Goal: Contribute content

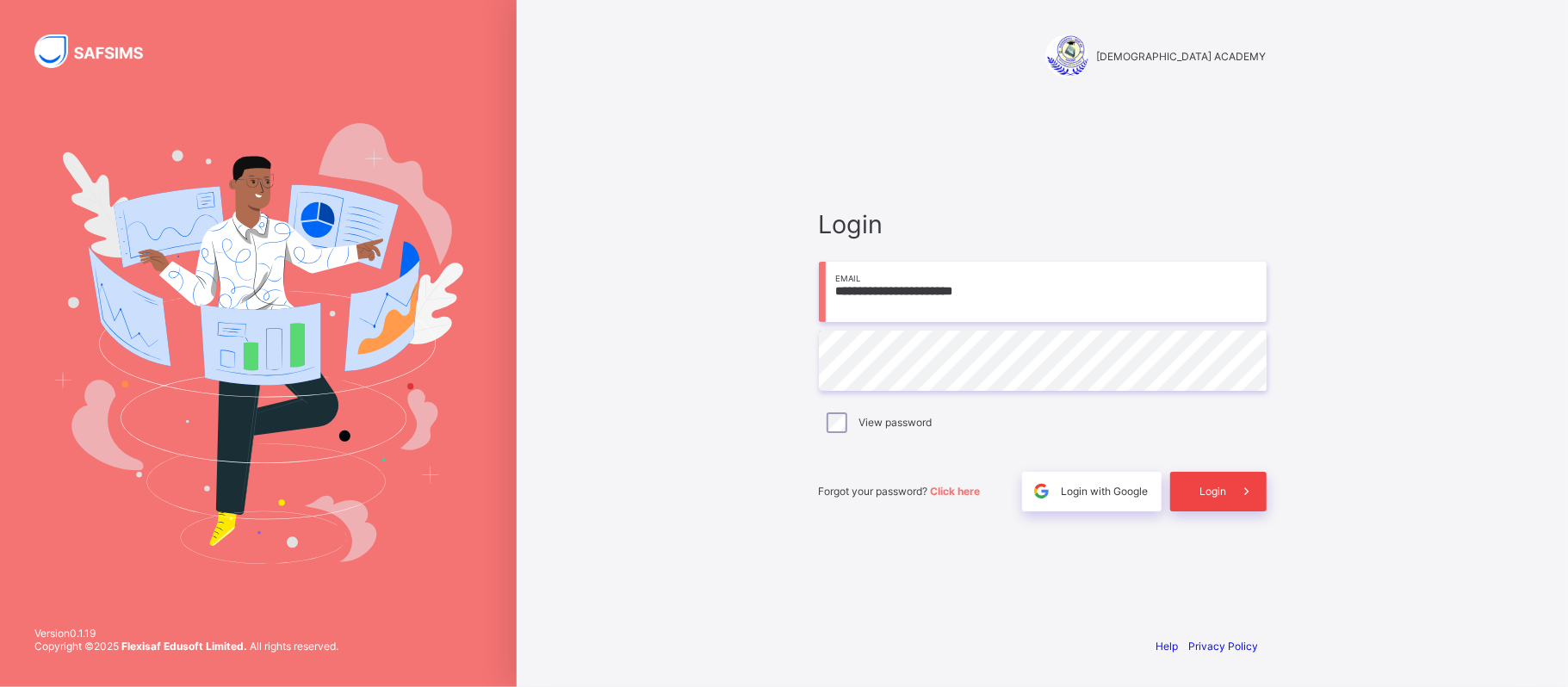
click at [1203, 487] on span "Login" at bounding box center [1213, 491] width 26 height 13
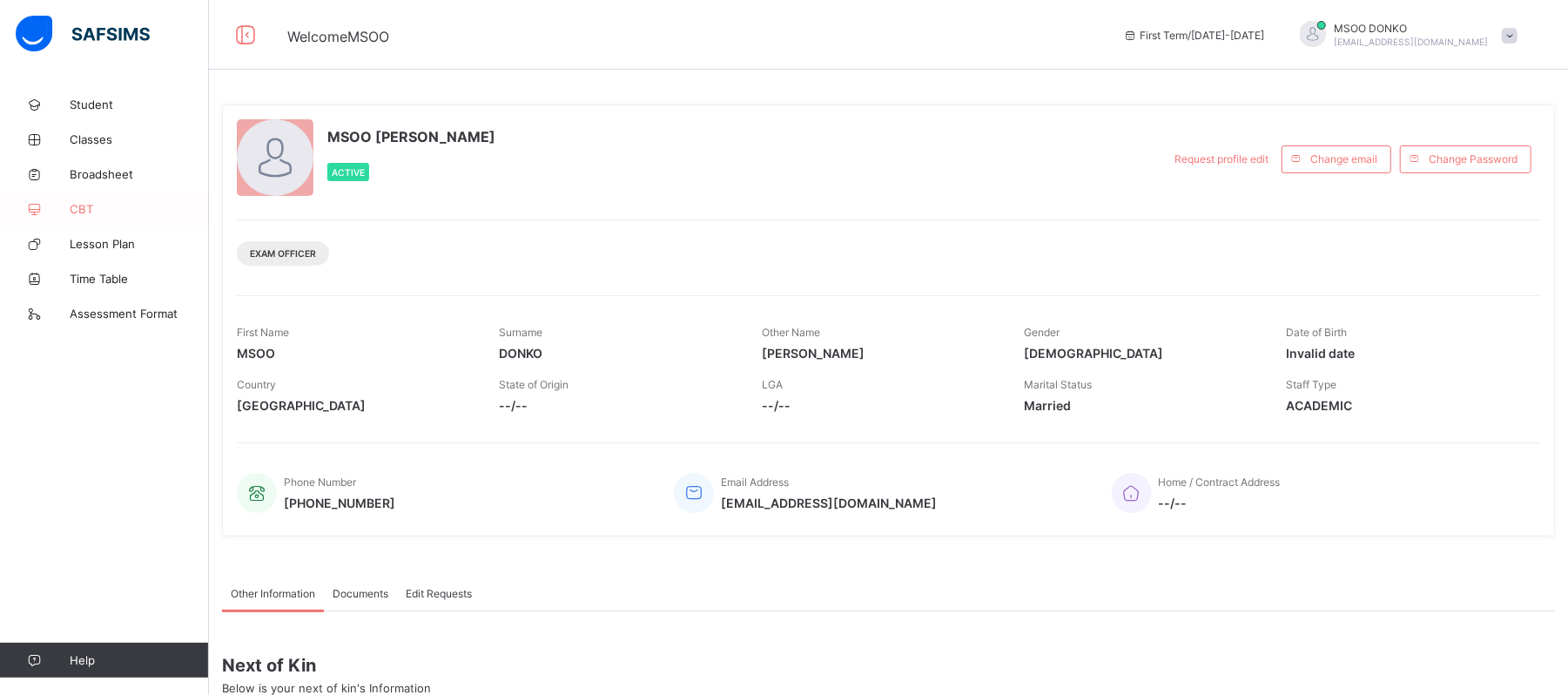
click at [80, 203] on span "CBT" at bounding box center [139, 208] width 139 height 14
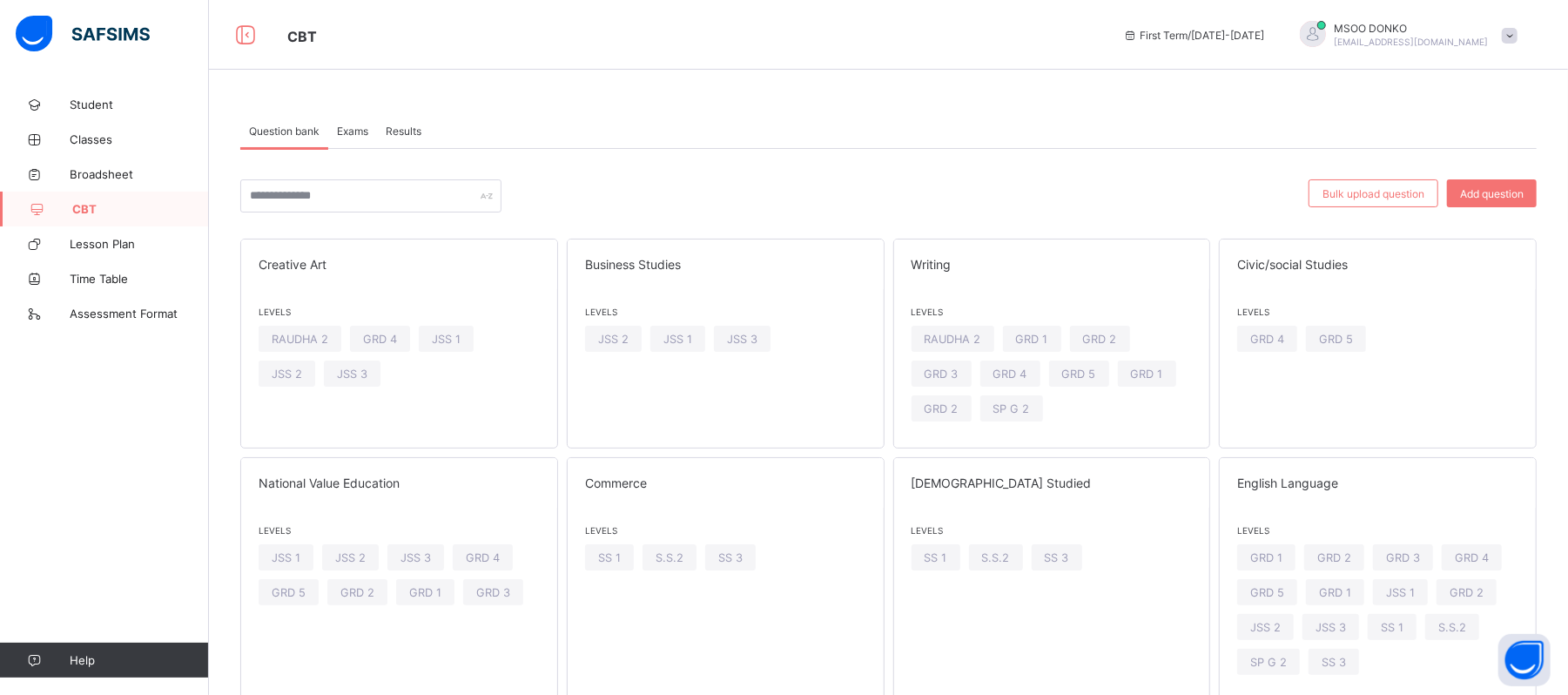
scroll to position [60, 0]
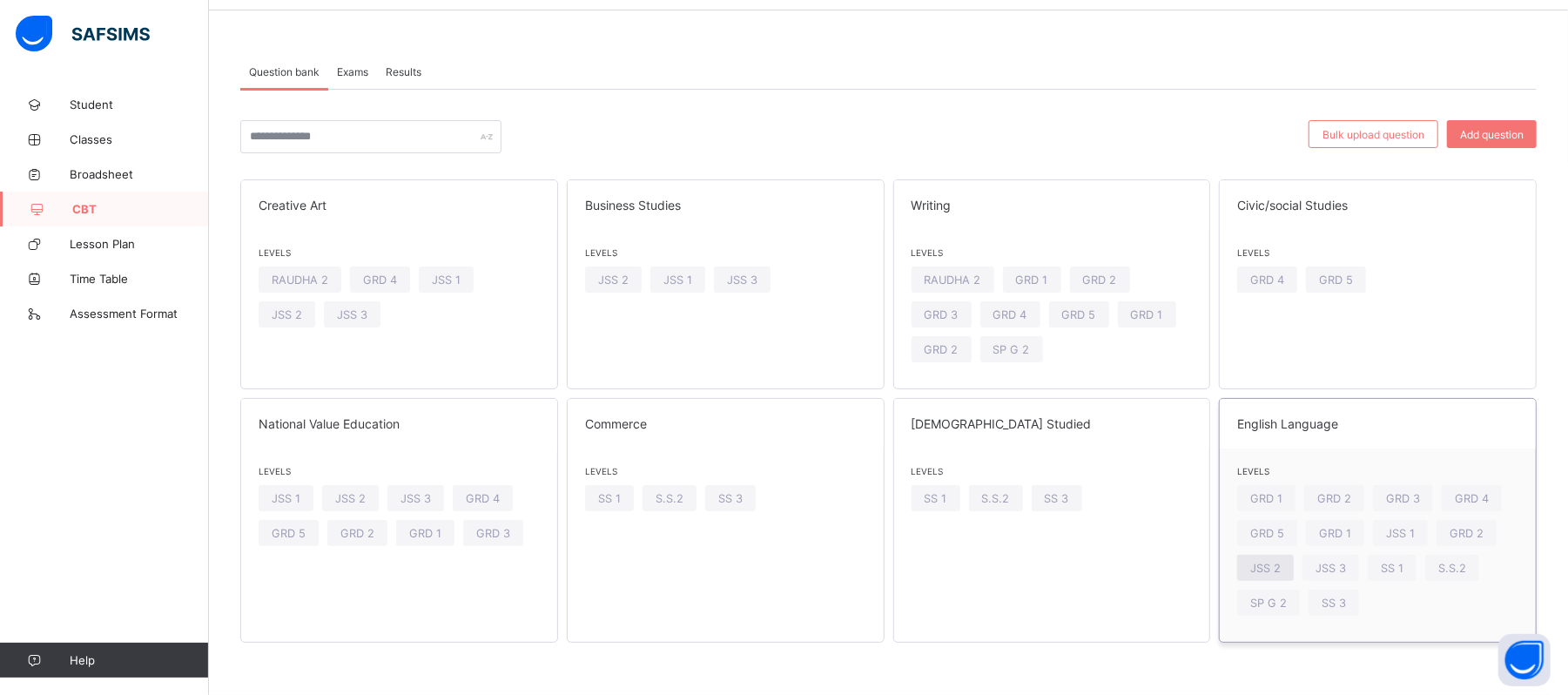
click at [1281, 566] on span "JSS 2" at bounding box center [1265, 568] width 30 height 13
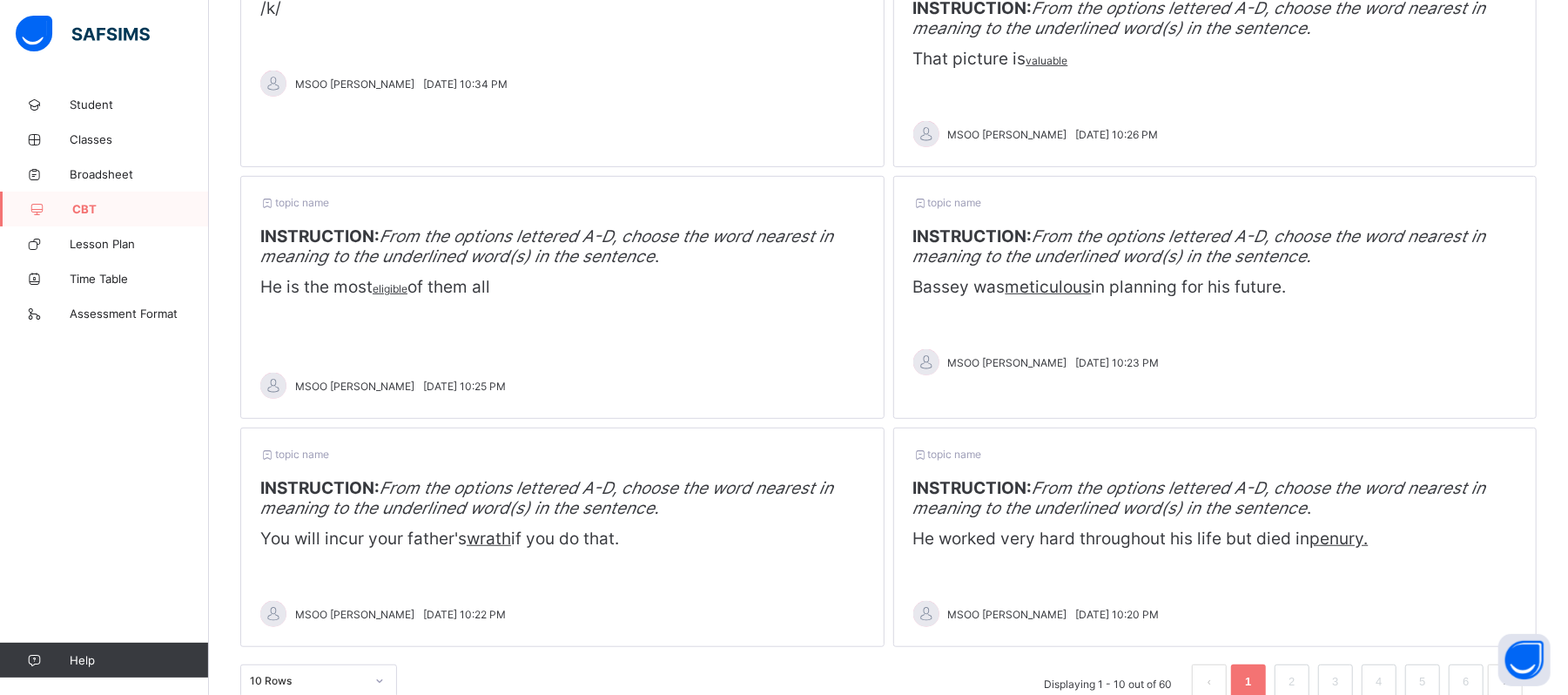
scroll to position [664, 0]
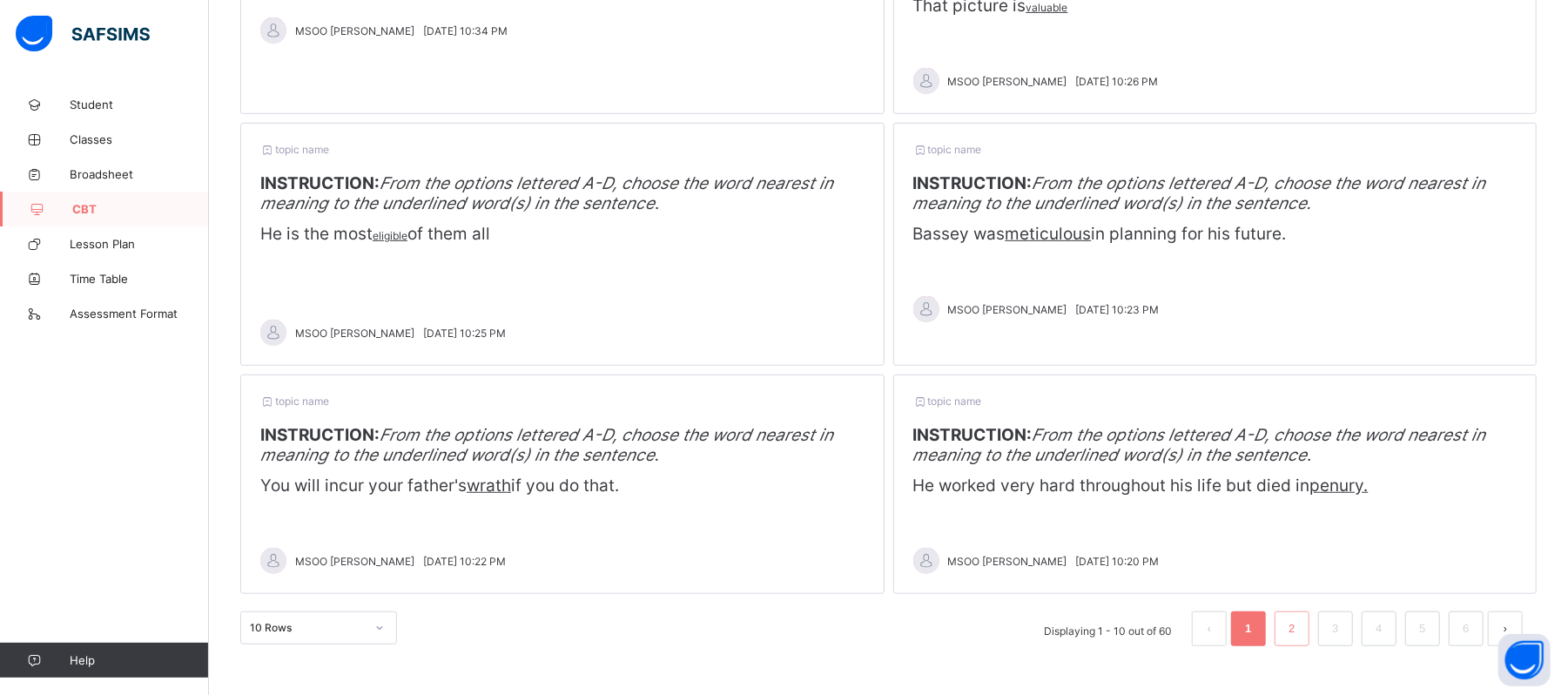
click at [1309, 638] on li "2" at bounding box center [1292, 628] width 35 height 35
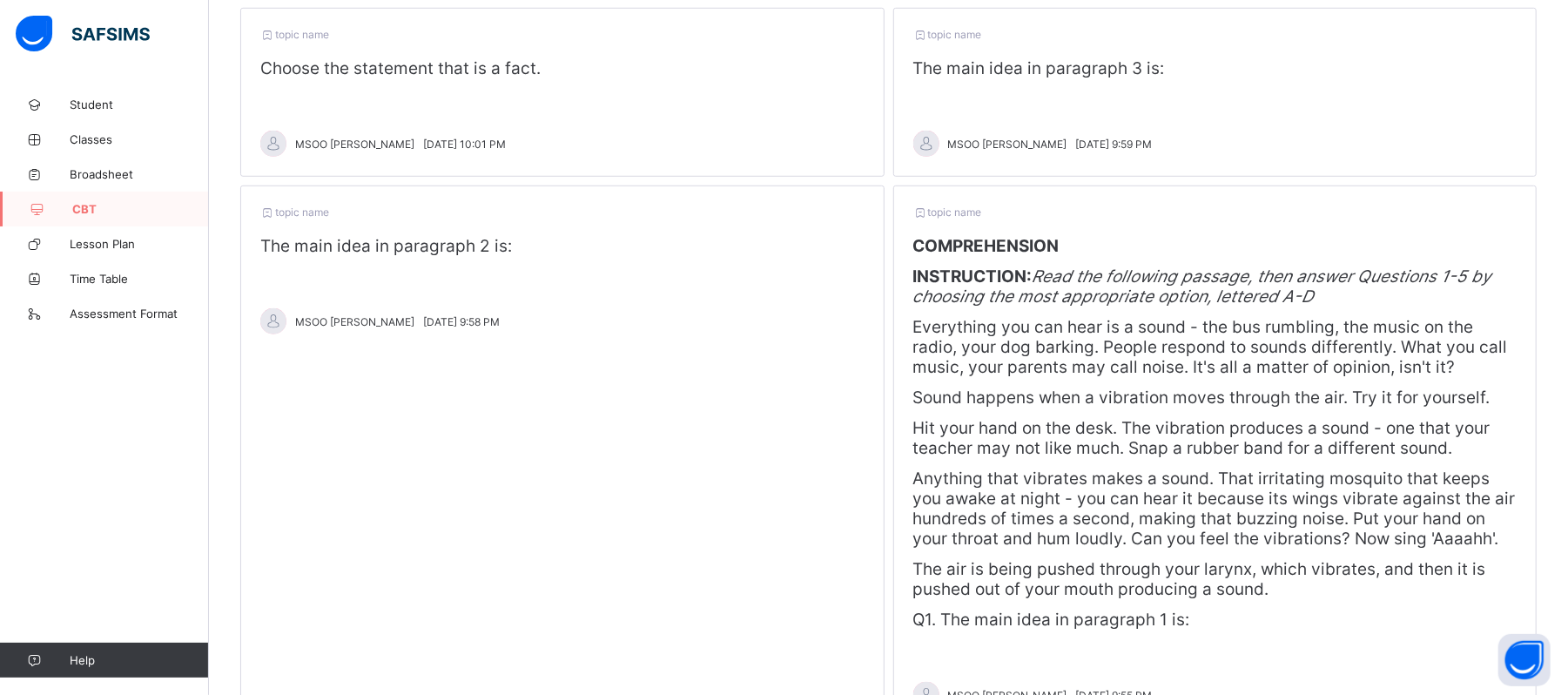
scroll to position [1011, 0]
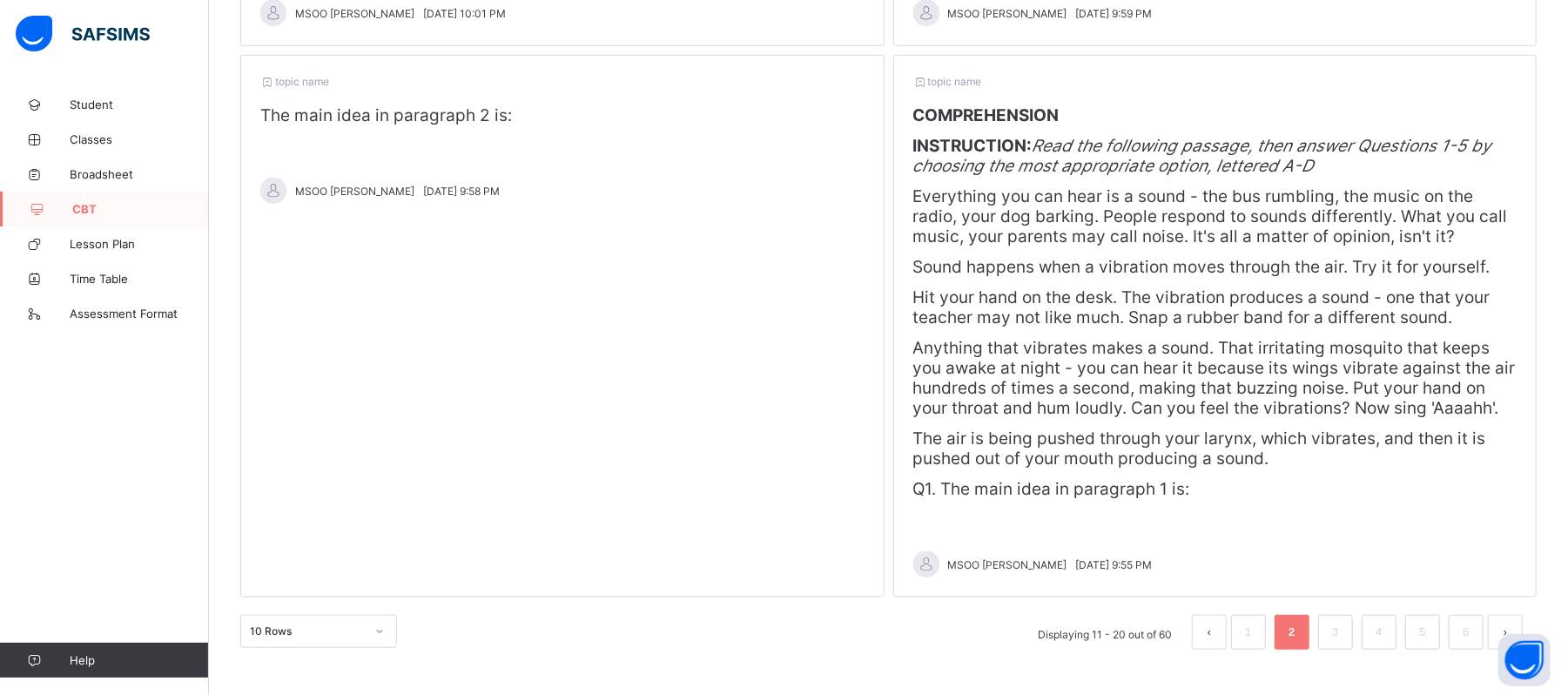
click at [1314, 447] on p "The air is being pushed through your larynx, which vibrates, and then it is pus…" at bounding box center [1215, 448] width 604 height 40
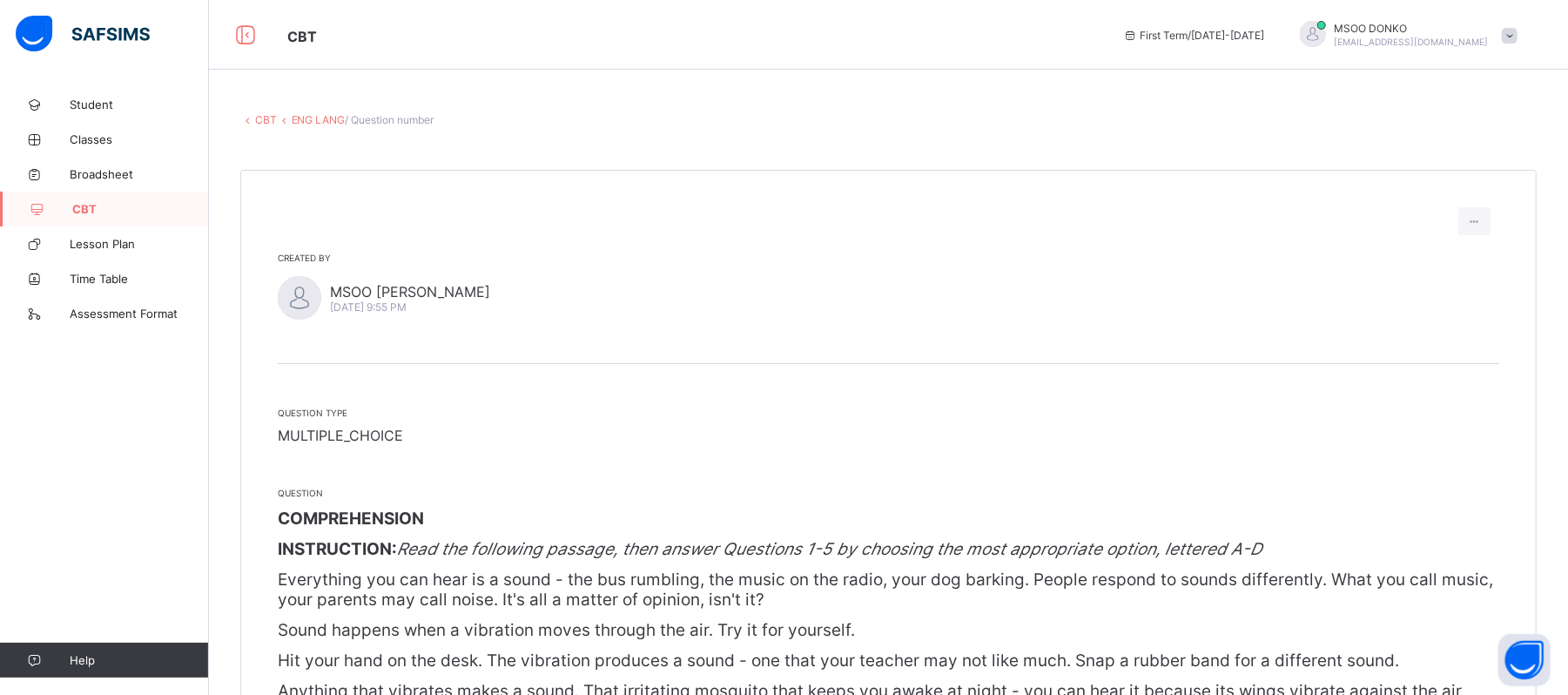
click at [322, 118] on link "ENG LANG" at bounding box center [319, 120] width 54 height 13
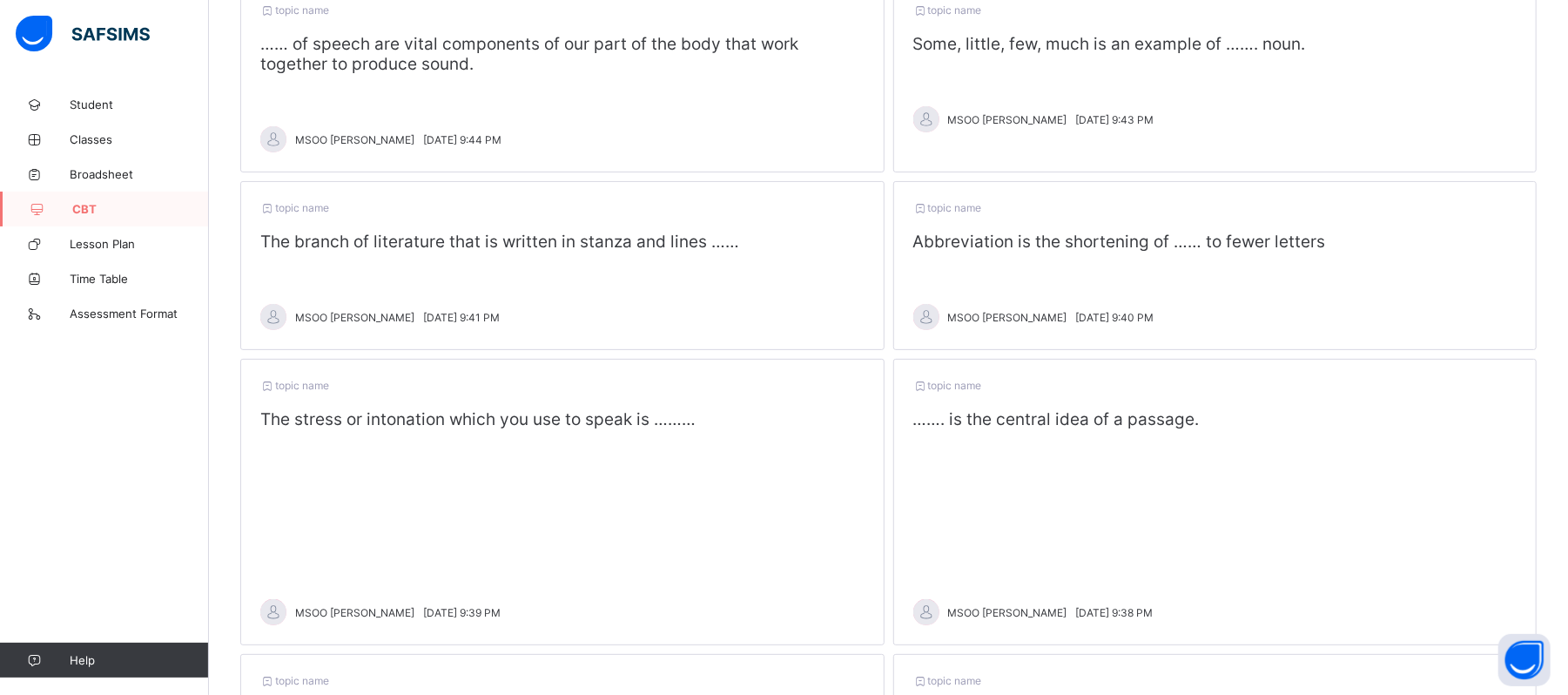
scroll to position [196, 0]
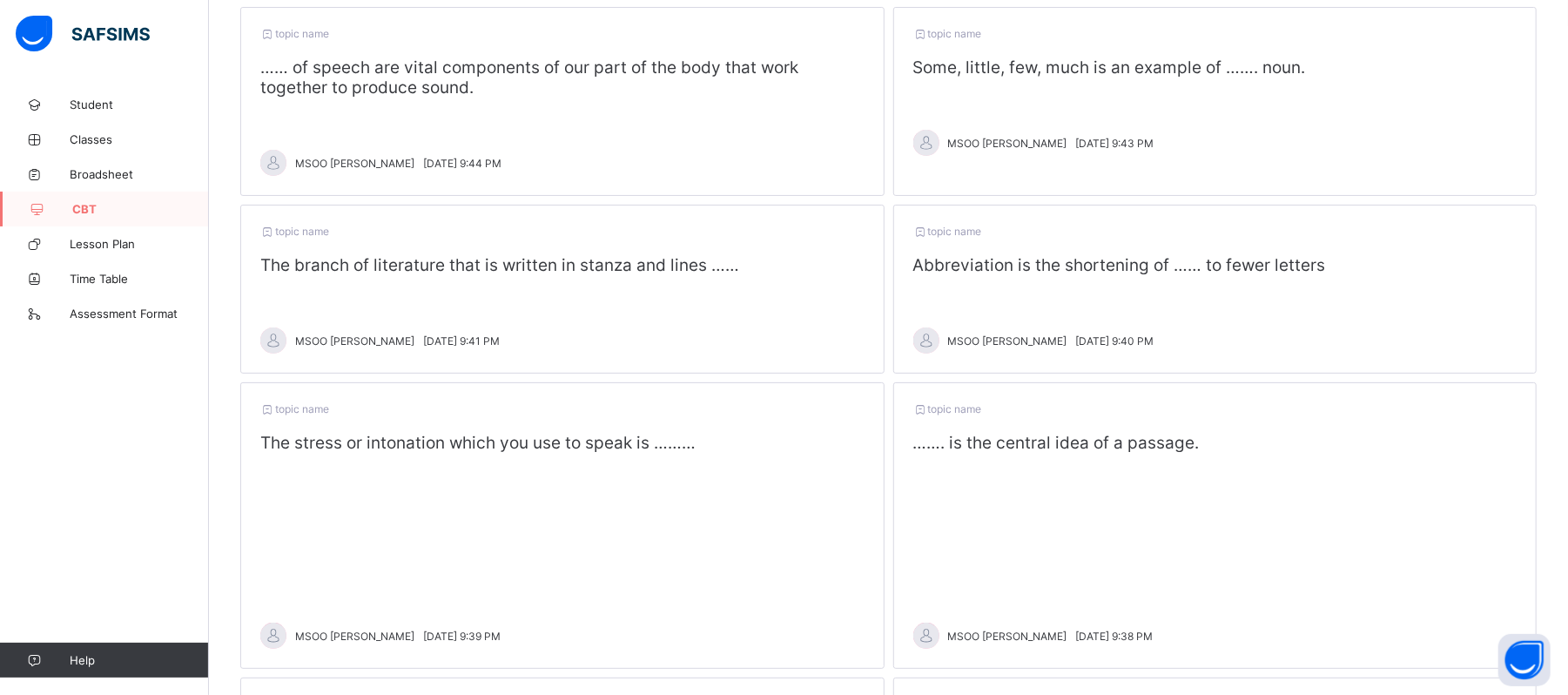
click at [507, 497] on p at bounding box center [562, 494] width 604 height 13
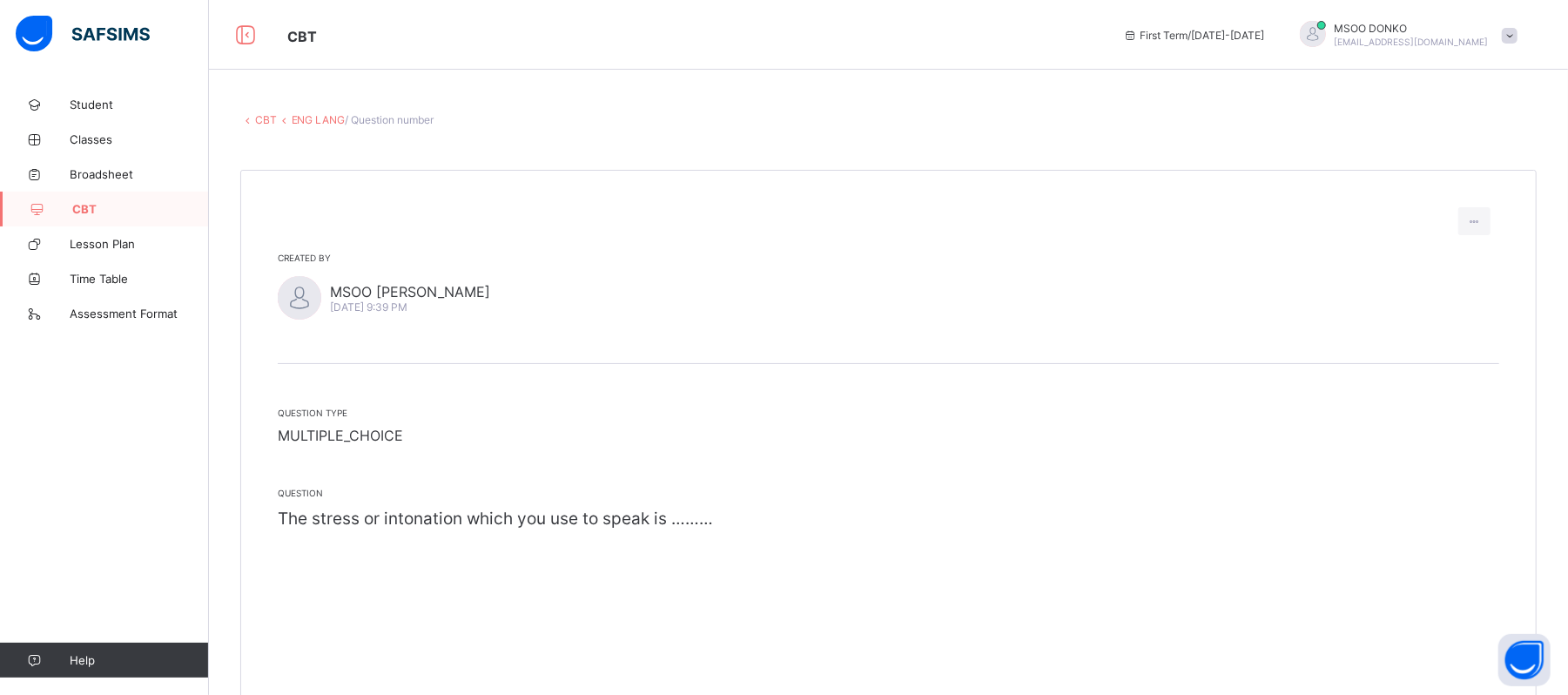
click at [331, 119] on link "ENG LANG" at bounding box center [319, 120] width 54 height 13
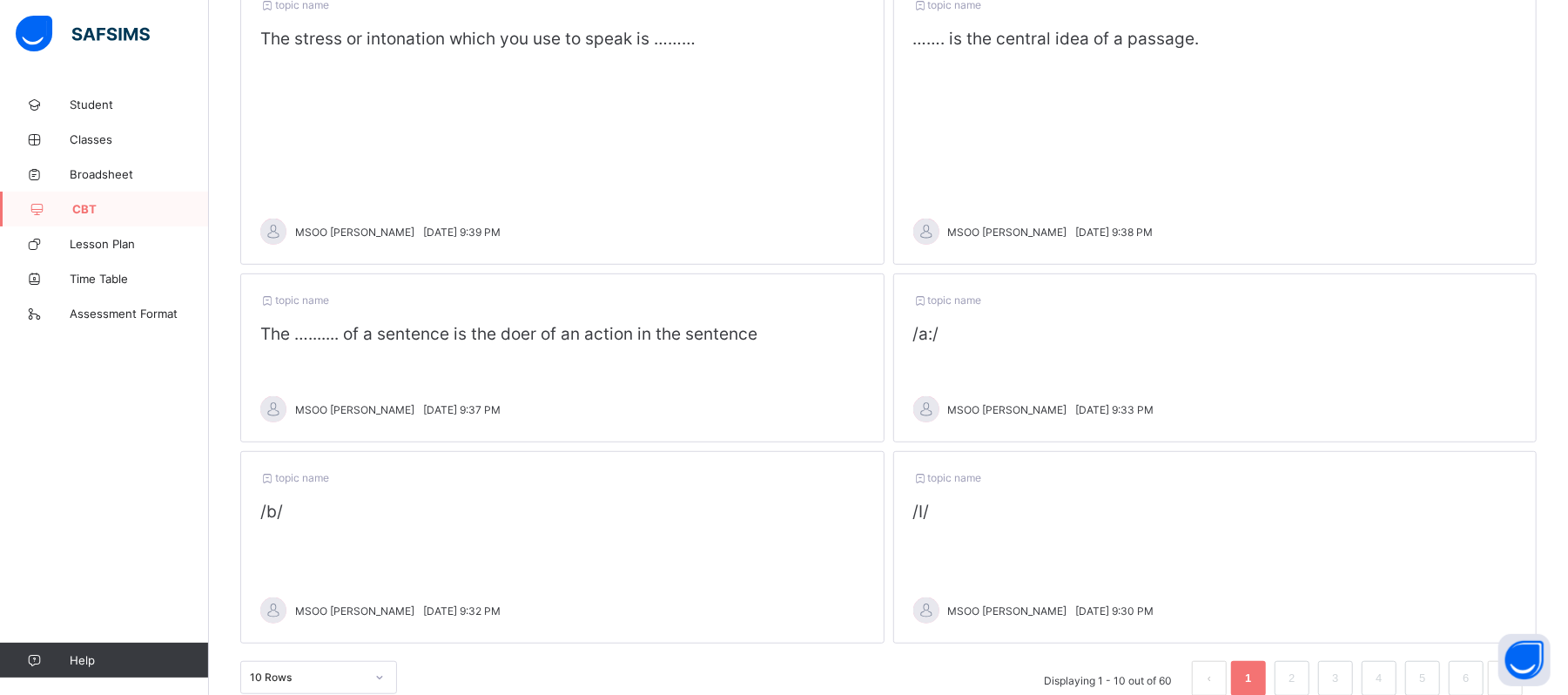
scroll to position [650, 0]
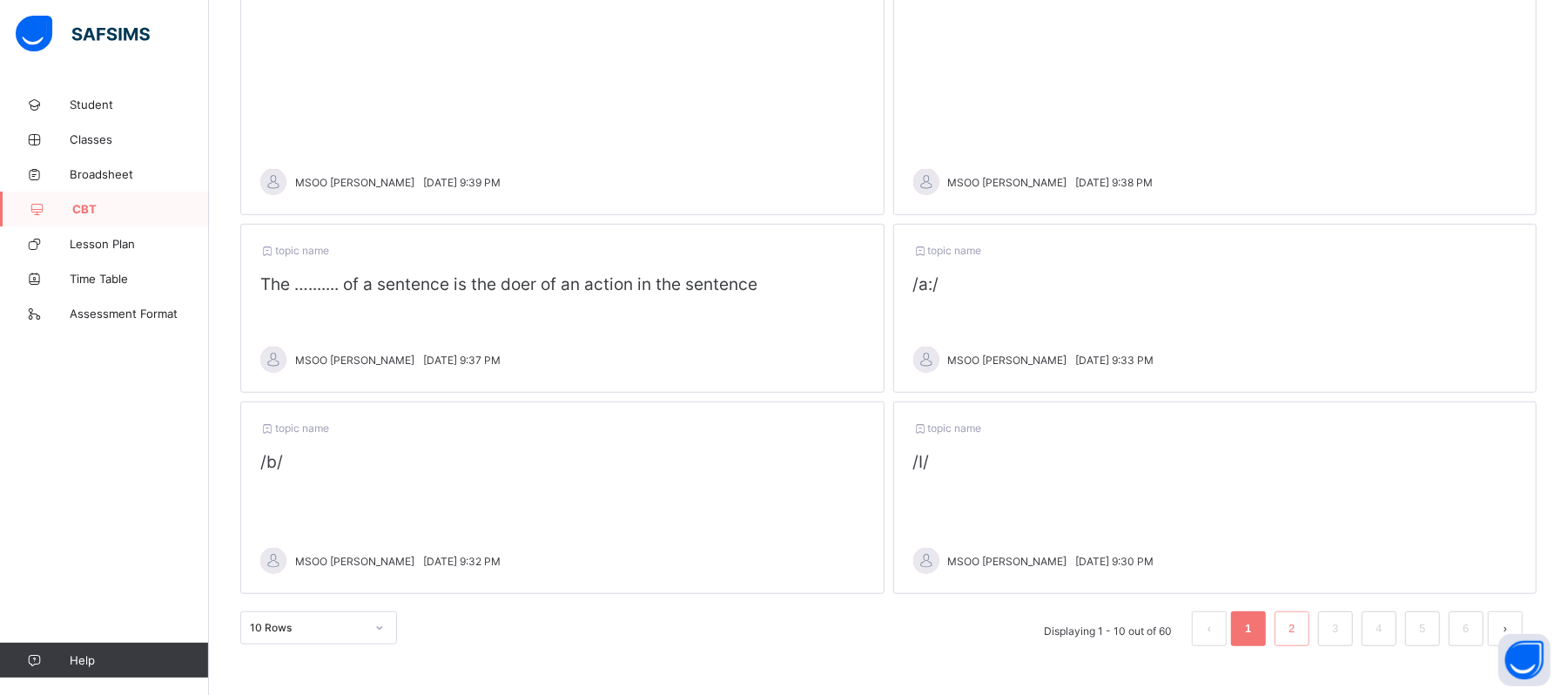
click at [1309, 615] on li "2" at bounding box center [1292, 628] width 35 height 35
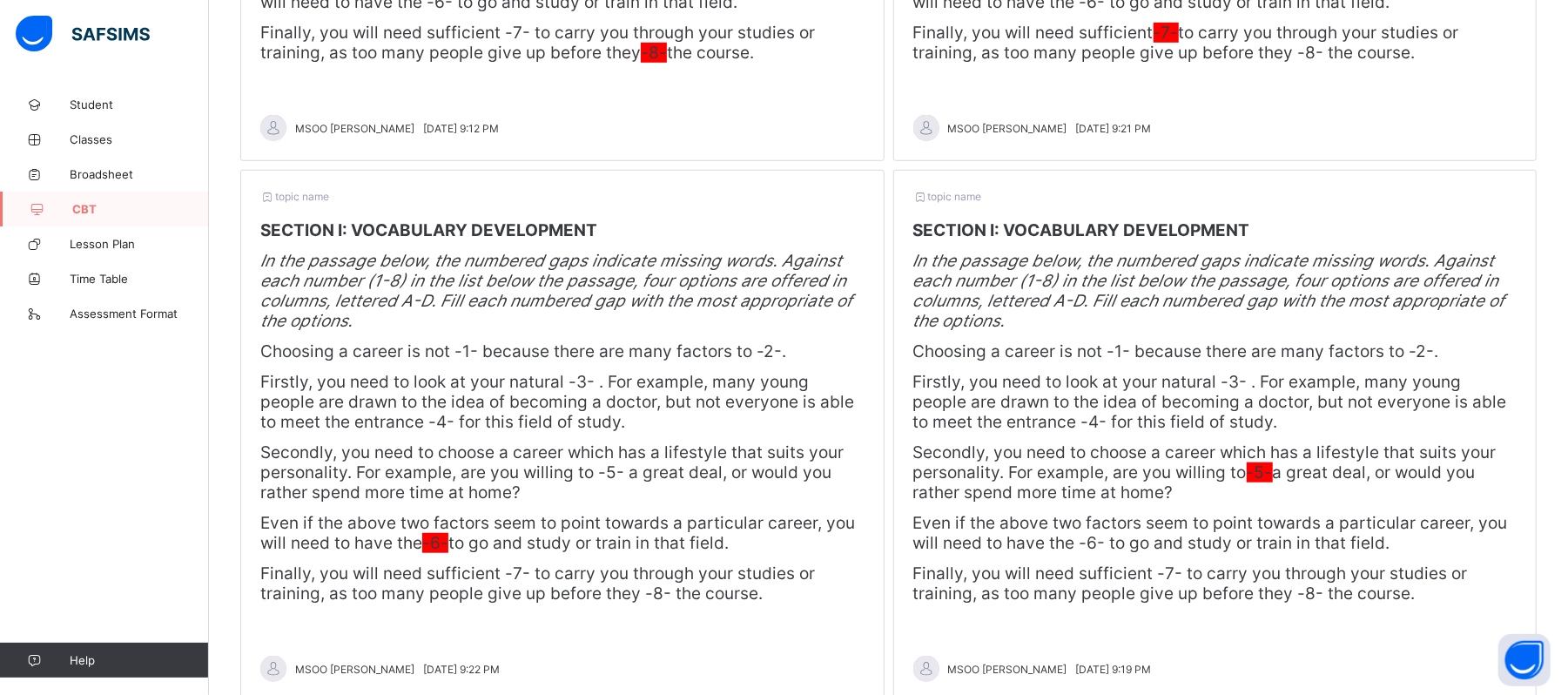
scroll to position [781, 0]
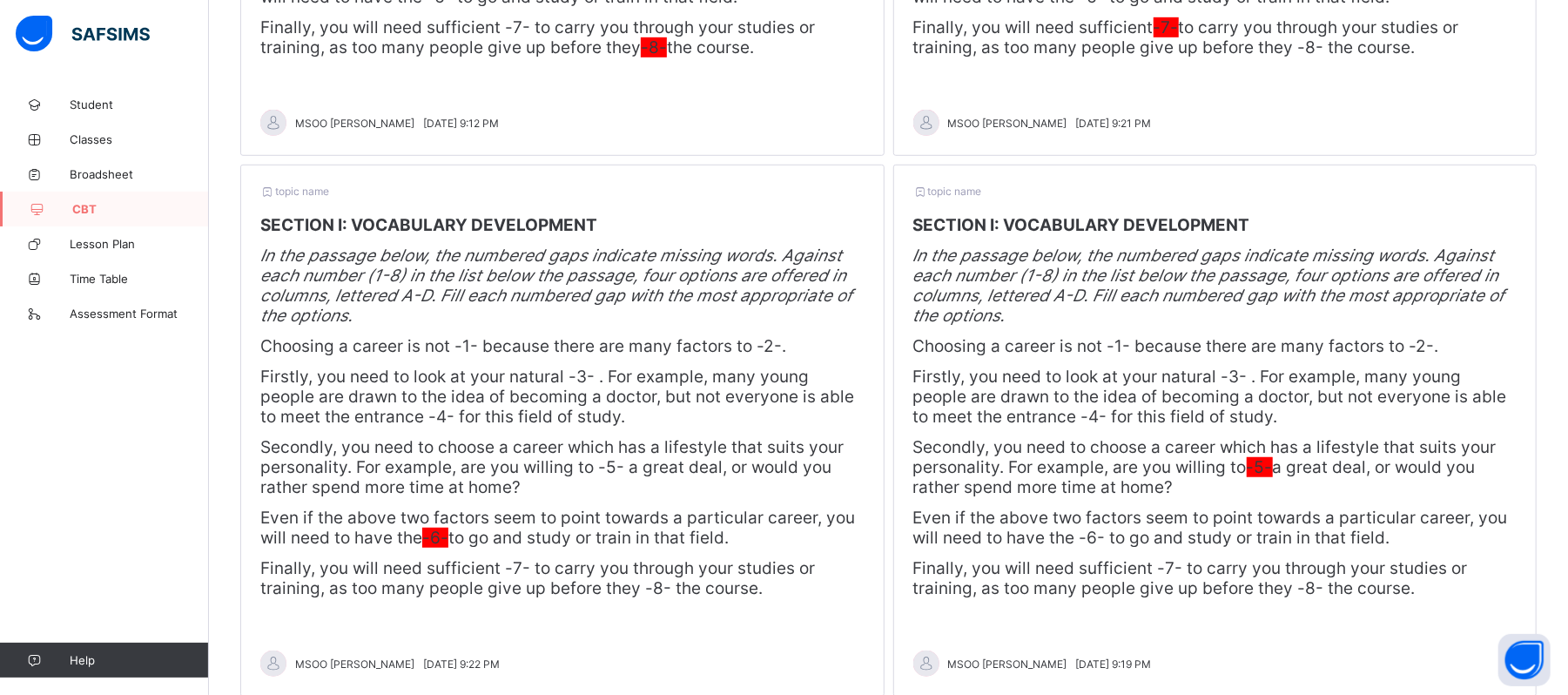
click at [772, 471] on p "Secondly, you need to choose a career which has a lifestyle that suits your per…" at bounding box center [562, 467] width 604 height 60
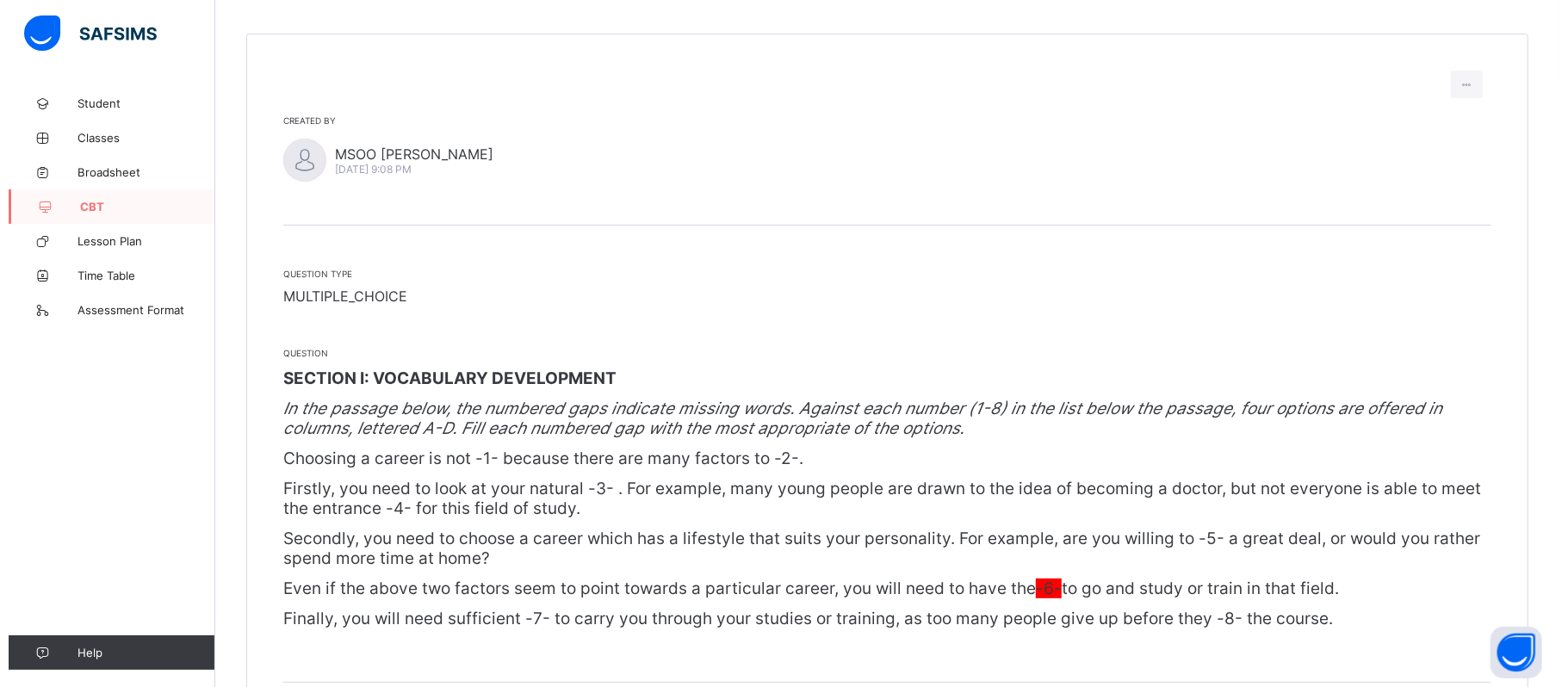
scroll to position [132, 0]
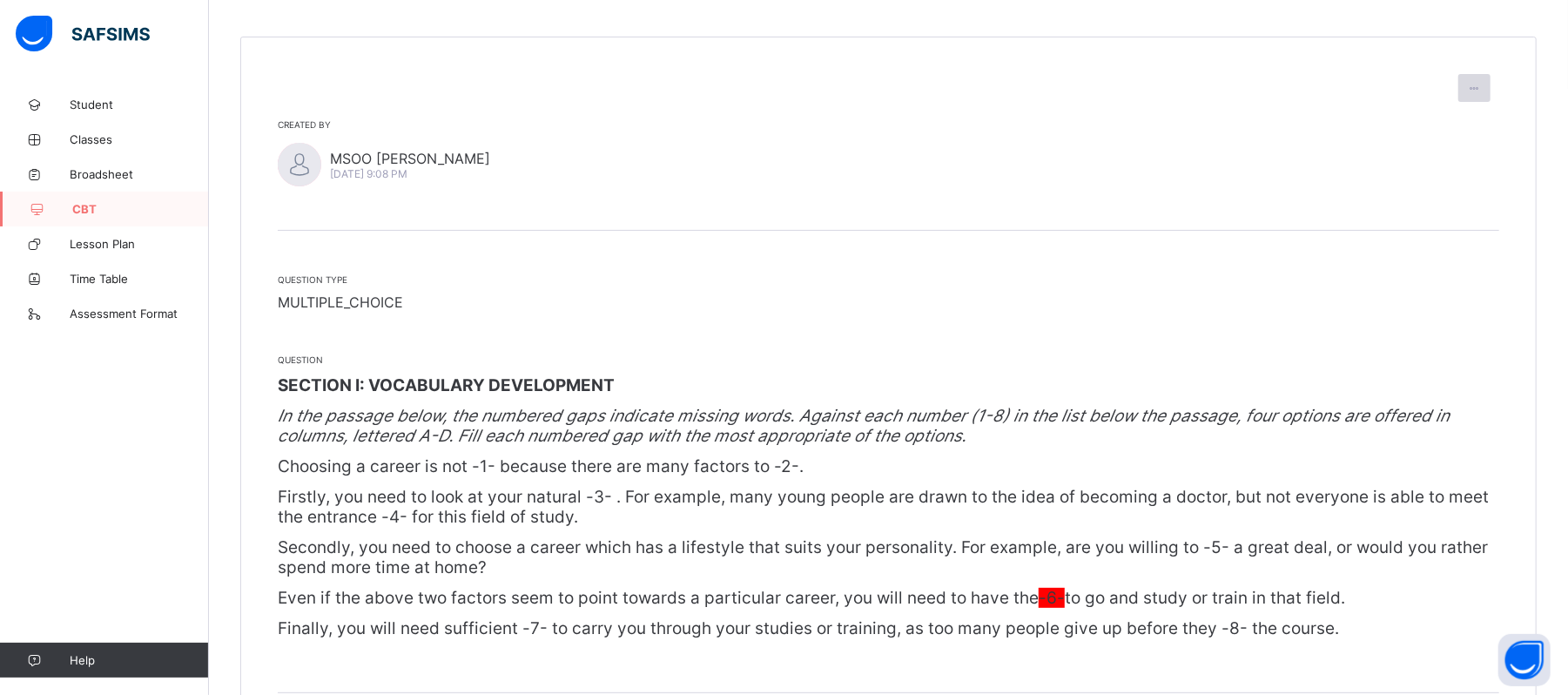
click at [1480, 81] on div at bounding box center [1475, 88] width 32 height 28
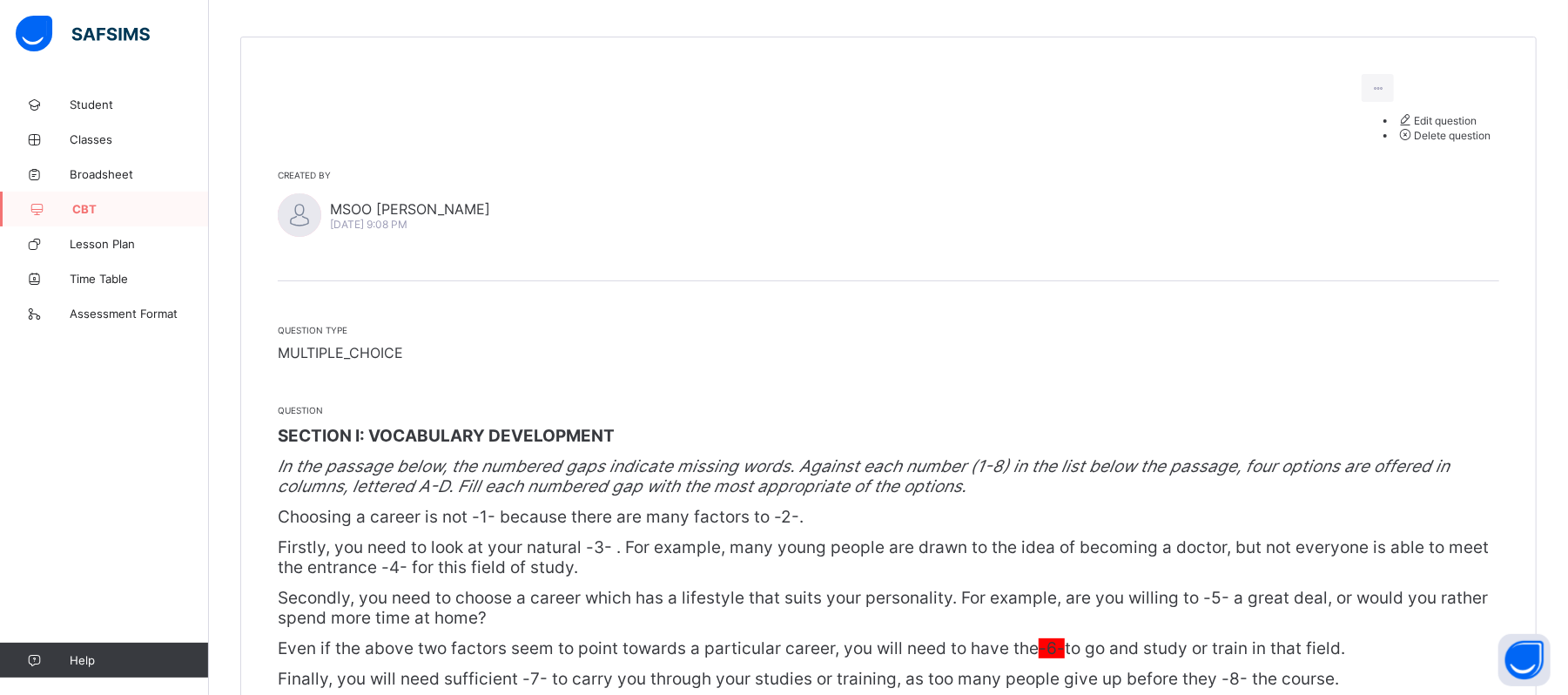
click at [1446, 120] on span "Edit question" at bounding box center [1437, 121] width 80 height 13
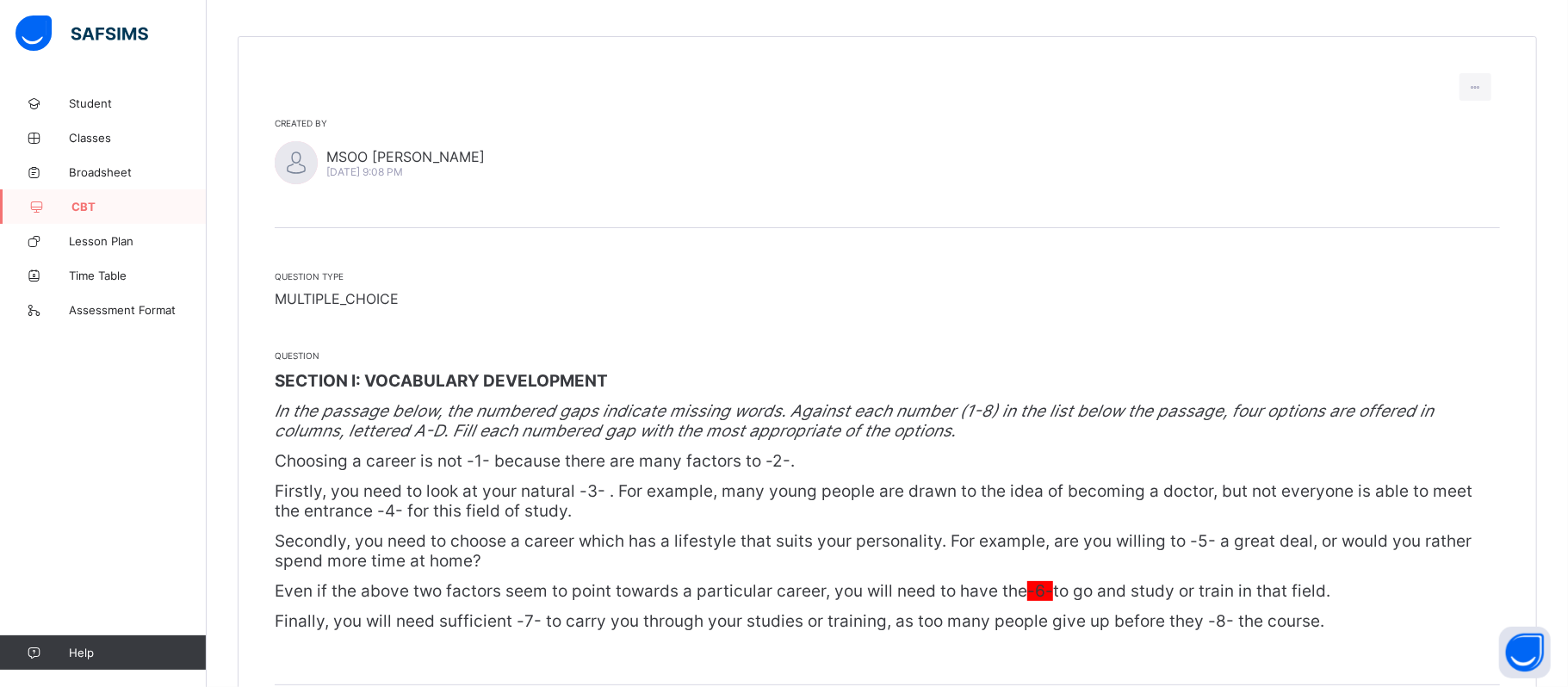
scroll to position [266, 0]
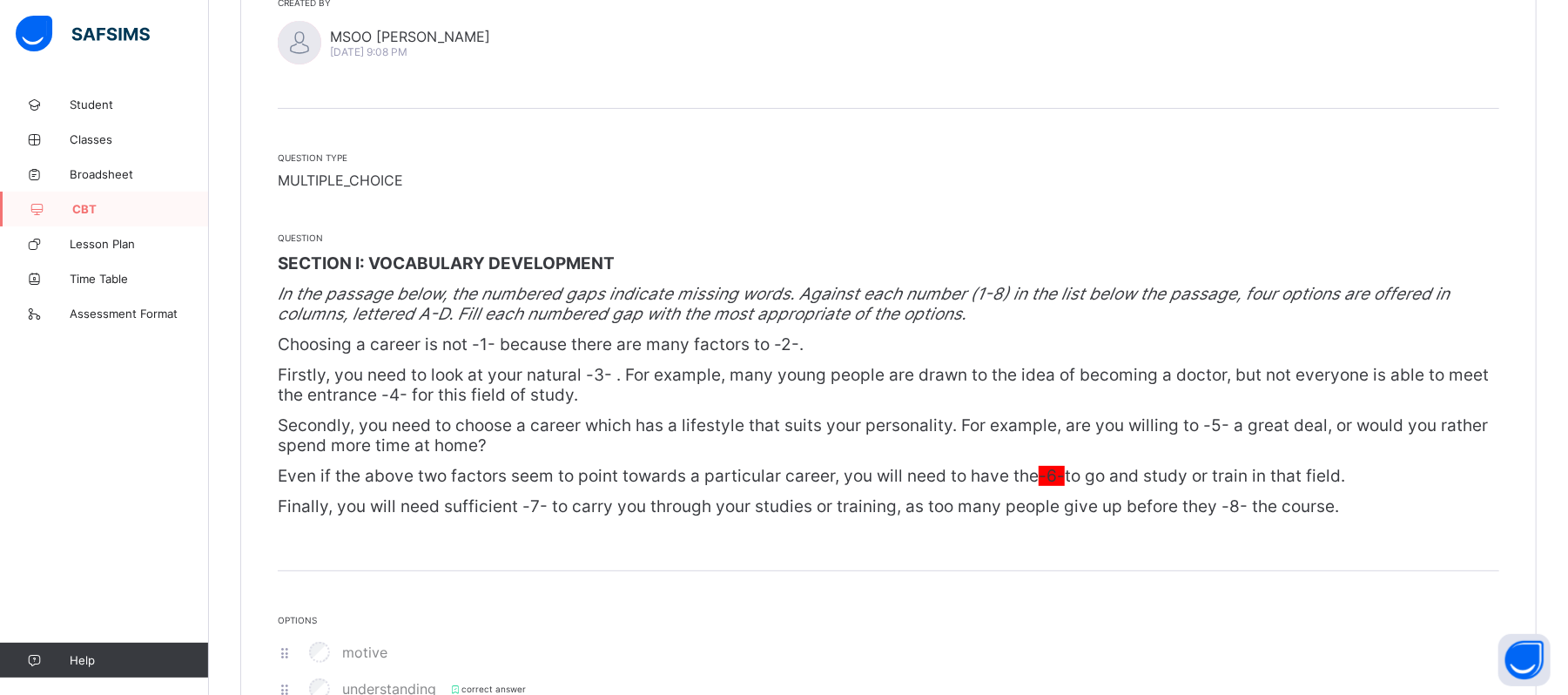
scroll to position [0, 0]
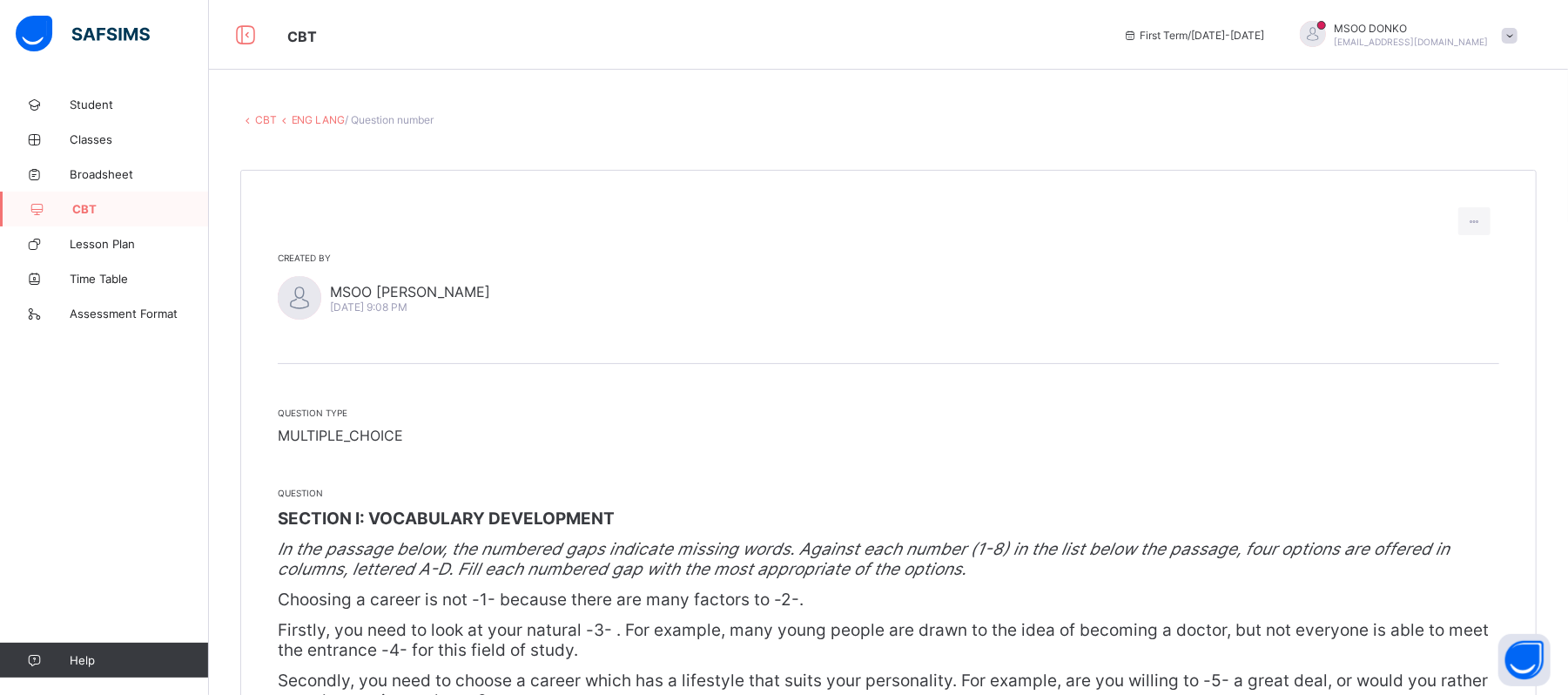
click at [317, 118] on link "ENG LANG" at bounding box center [319, 120] width 54 height 13
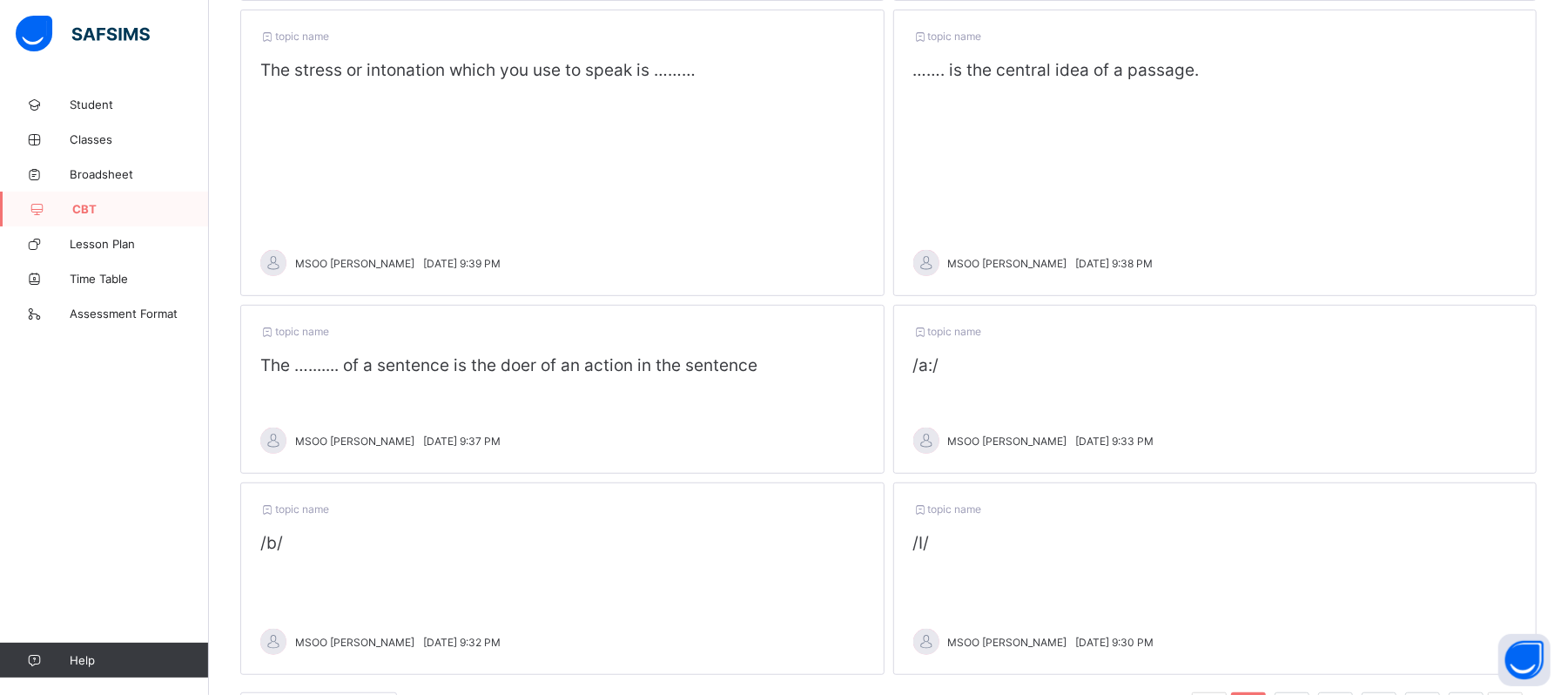
scroll to position [650, 0]
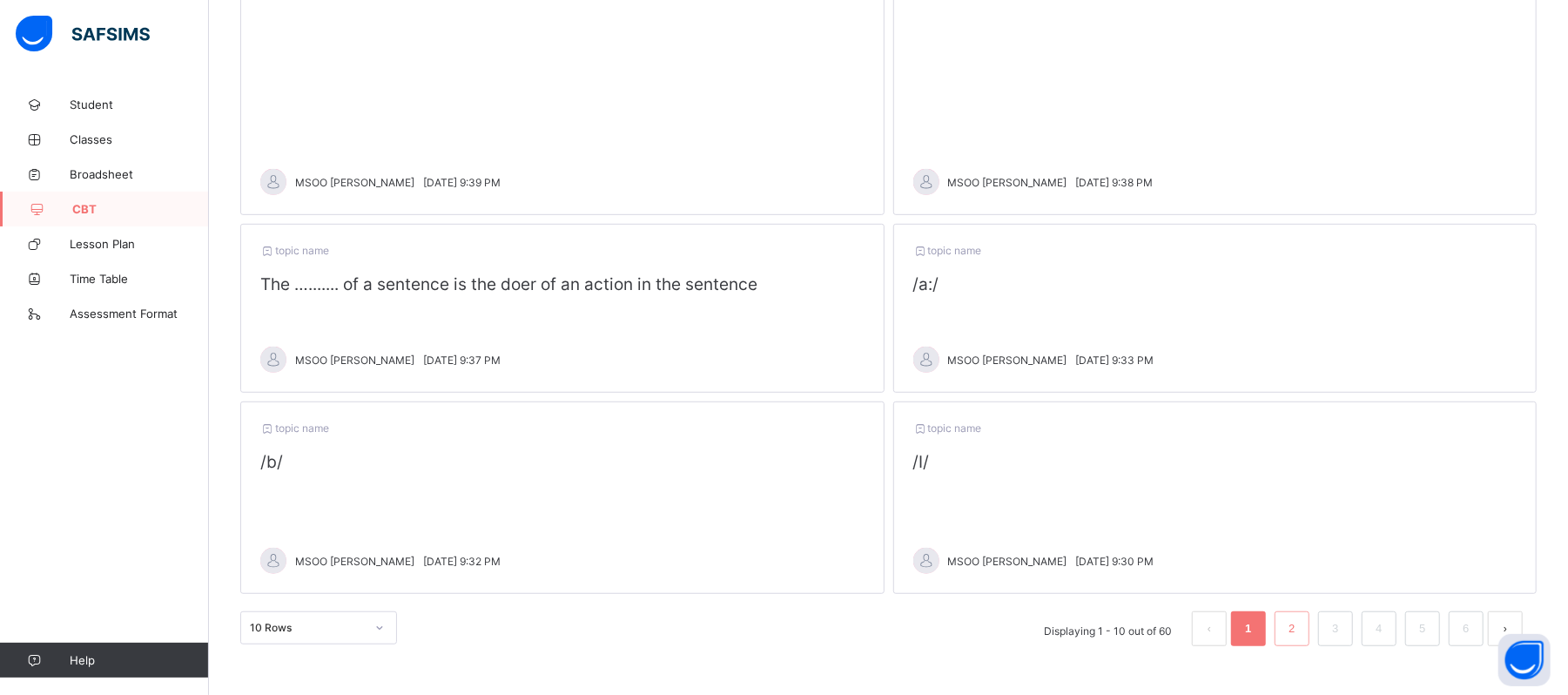
click at [1300, 634] on link "2" at bounding box center [1291, 629] width 16 height 23
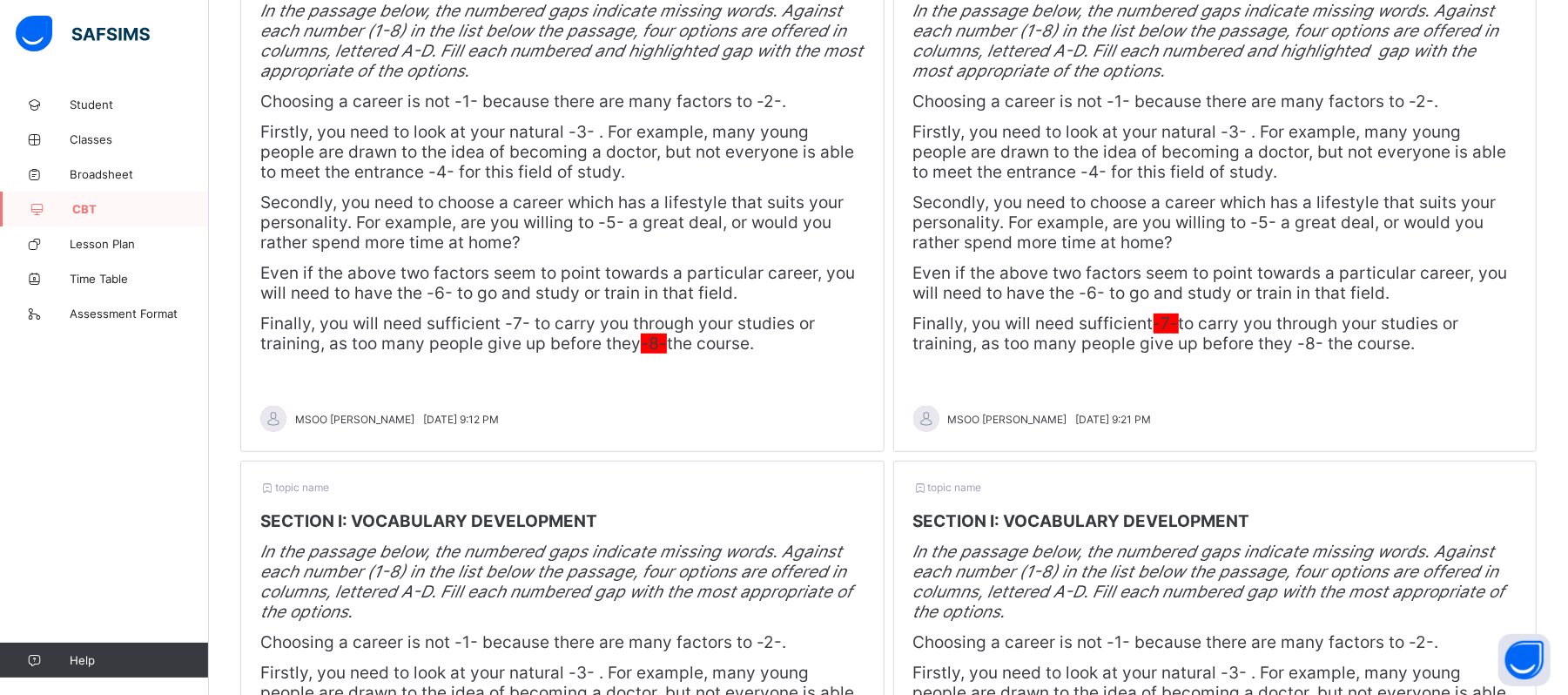
scroll to position [423, 0]
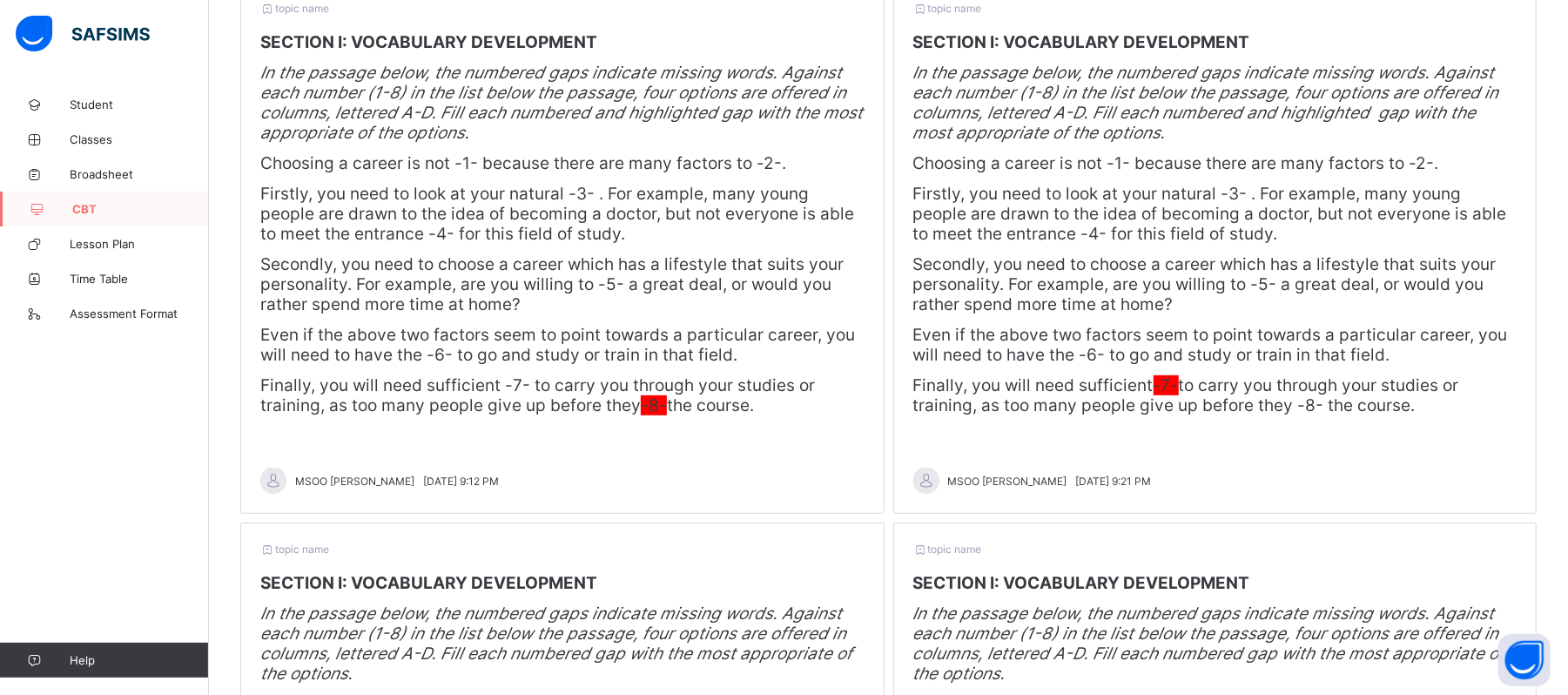
click at [1179, 347] on span "Even if the above two factors seem to point towards a particular career, you wi…" at bounding box center [1210, 345] width 595 height 40
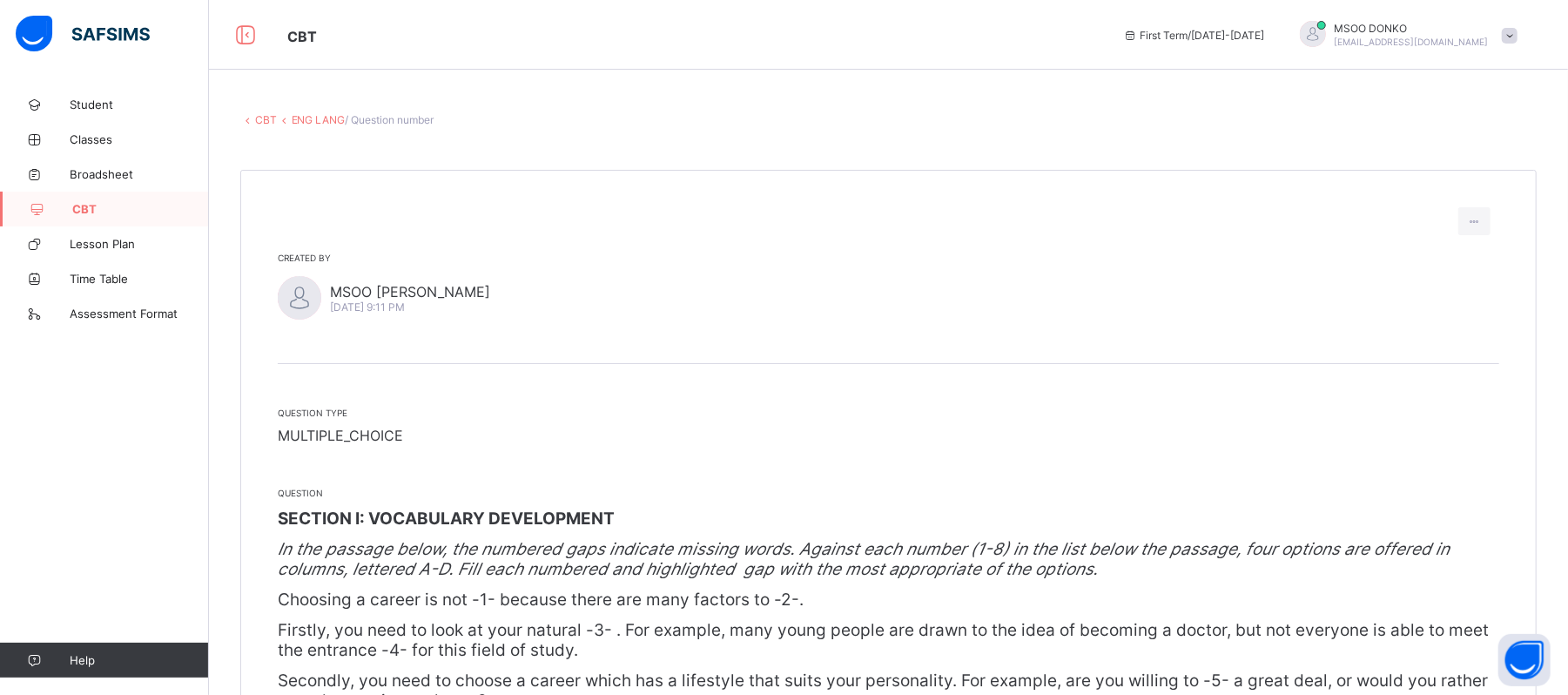
click at [323, 122] on link "ENG LANG" at bounding box center [319, 120] width 54 height 13
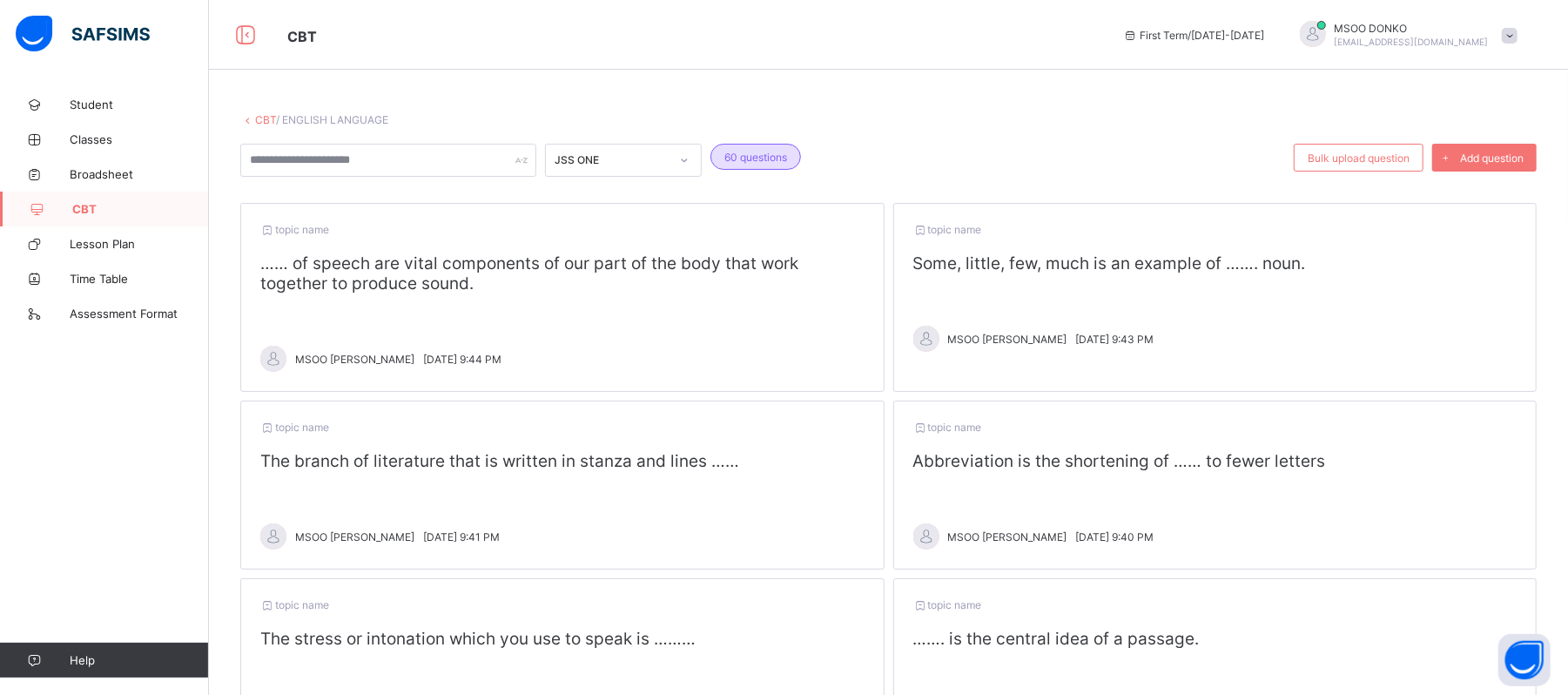
click at [688, 151] on icon at bounding box center [684, 160] width 10 height 17
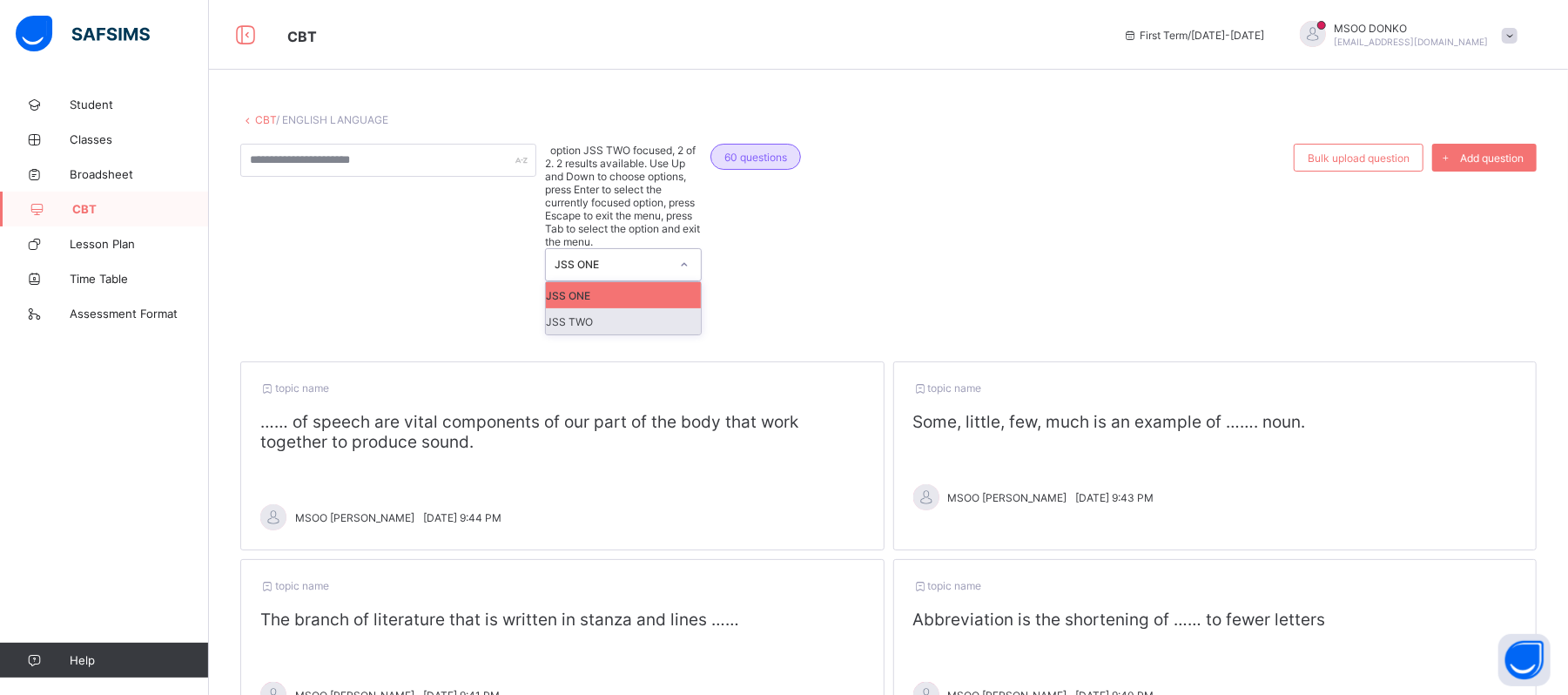
click at [604, 308] on div "JSS TWO" at bounding box center [623, 321] width 155 height 26
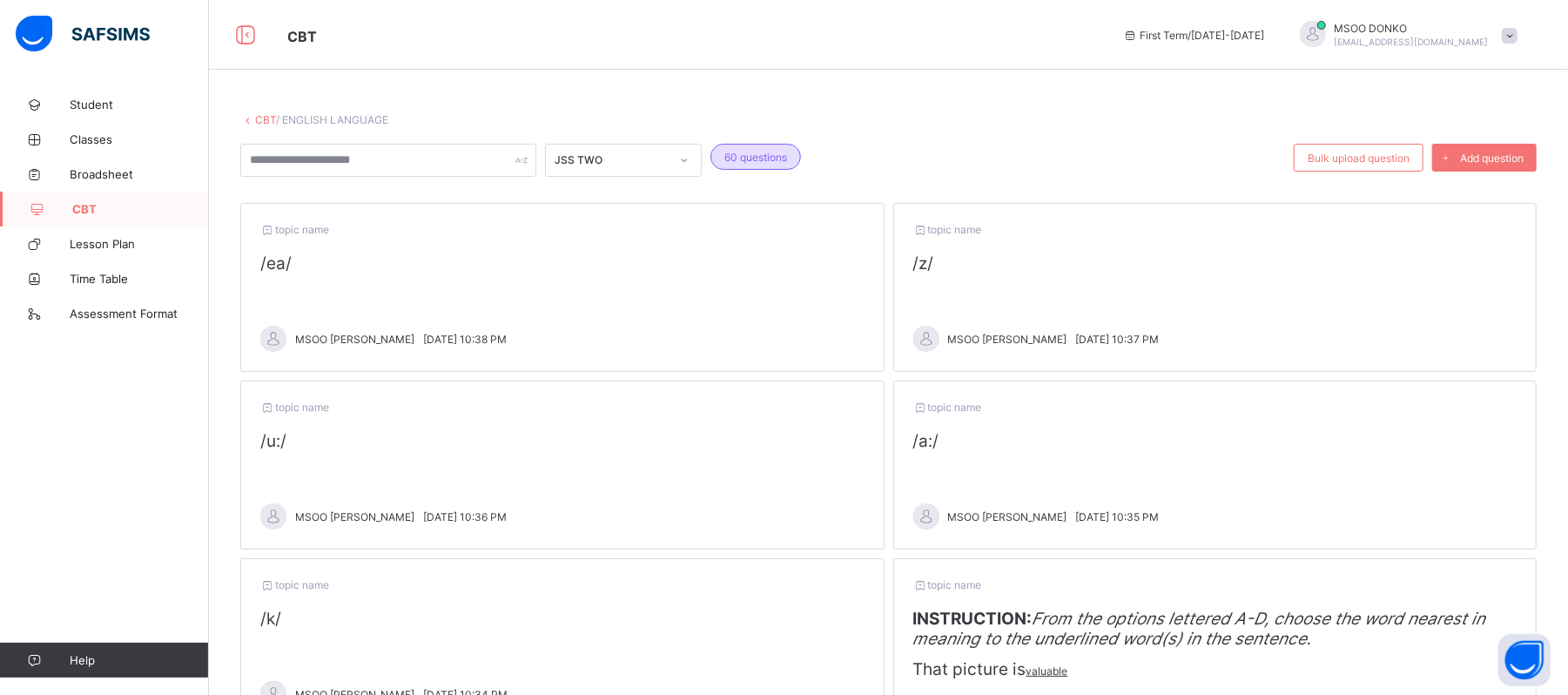
click at [333, 280] on div "topic name ​ /ea/ ​ MSOO [PERSON_NAME][DATE] 10:38 PM" at bounding box center [562, 288] width 644 height 169
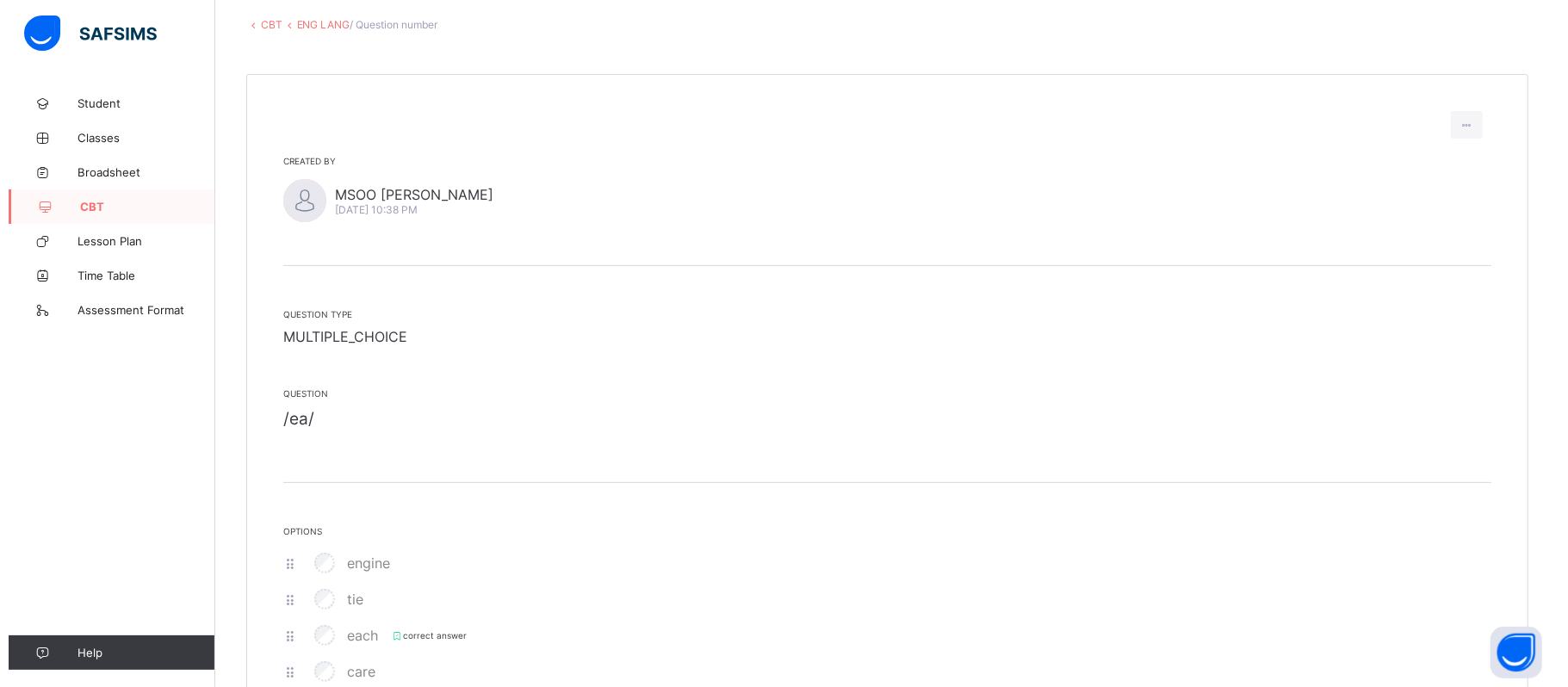
scroll to position [53, 0]
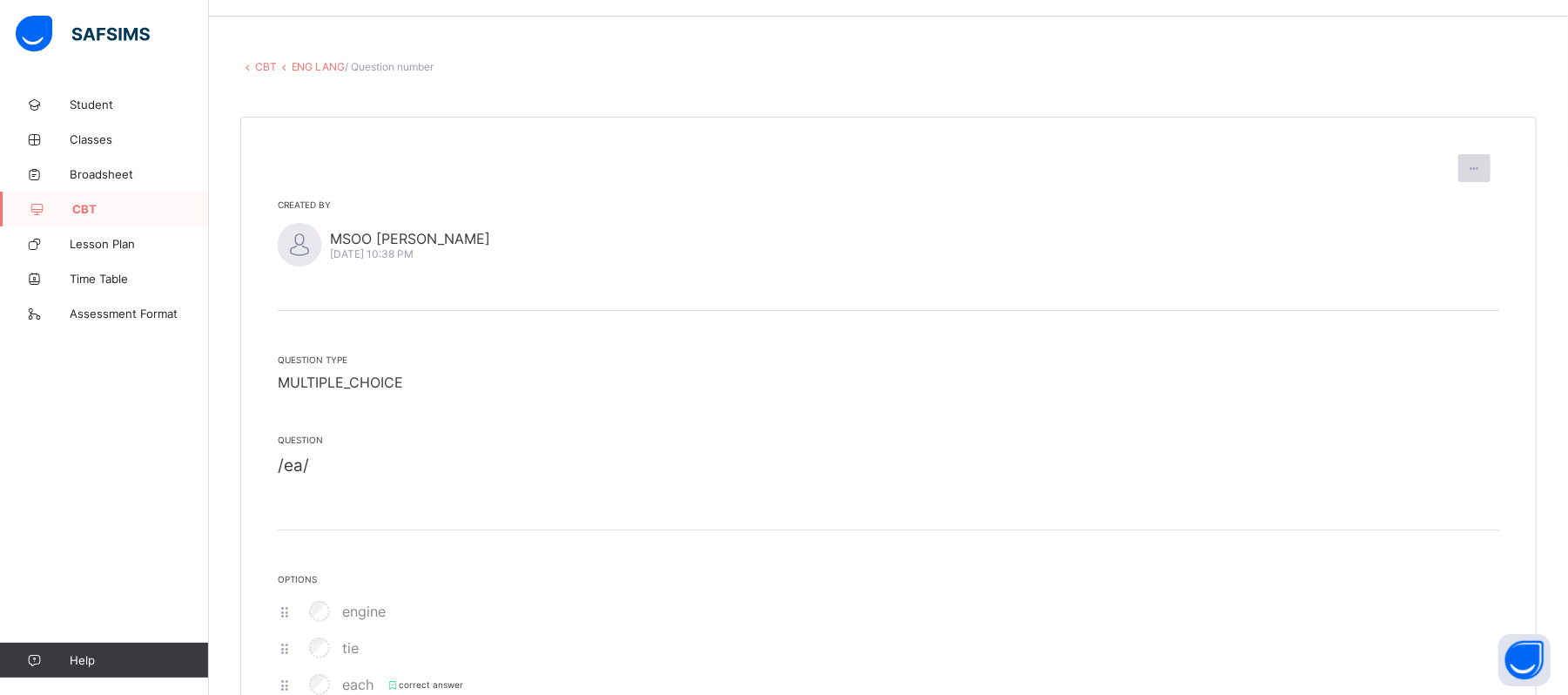
click at [1482, 168] on icon at bounding box center [1475, 169] width 15 height 13
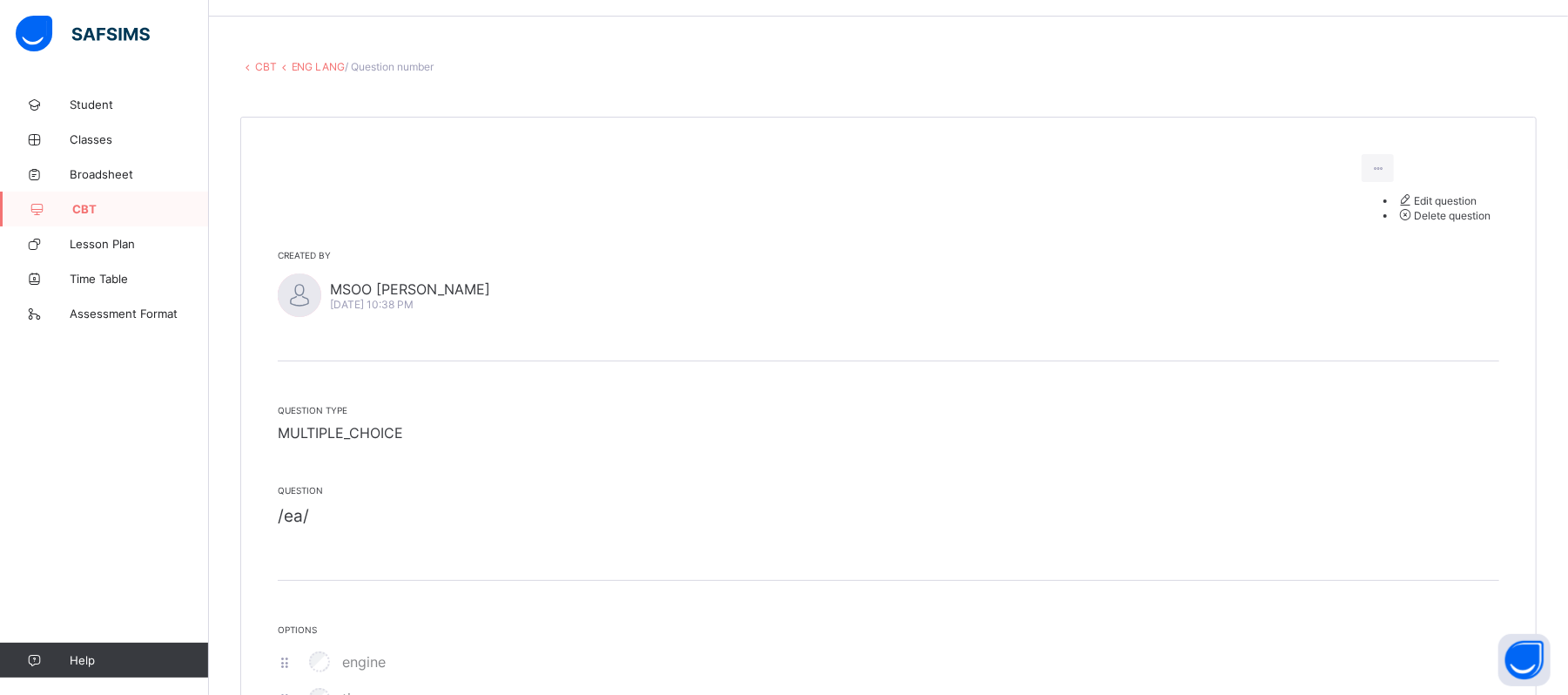
click at [1447, 208] on span "Edit question" at bounding box center [1437, 201] width 80 height 13
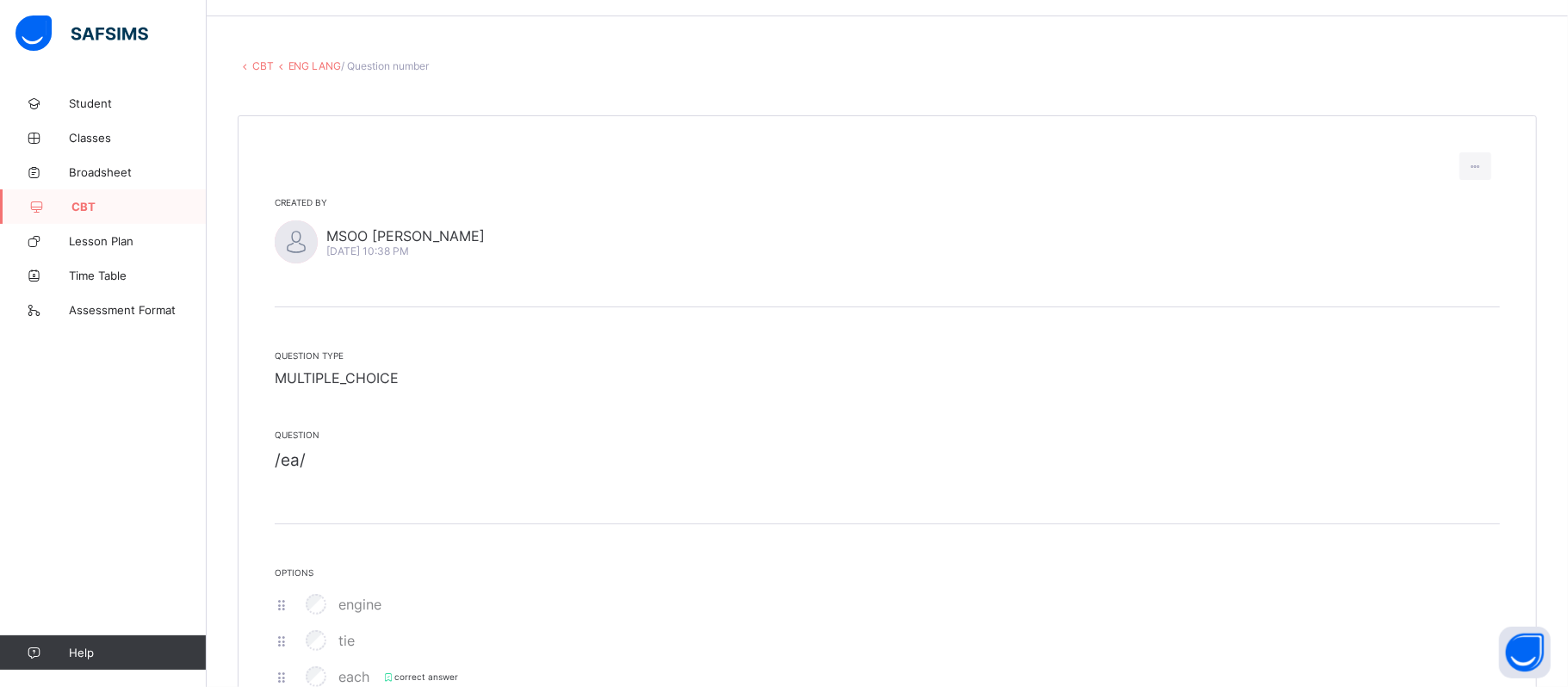
drag, startPoint x: 1559, startPoint y: 162, endPoint x: 1560, endPoint y: 303, distance: 141.0
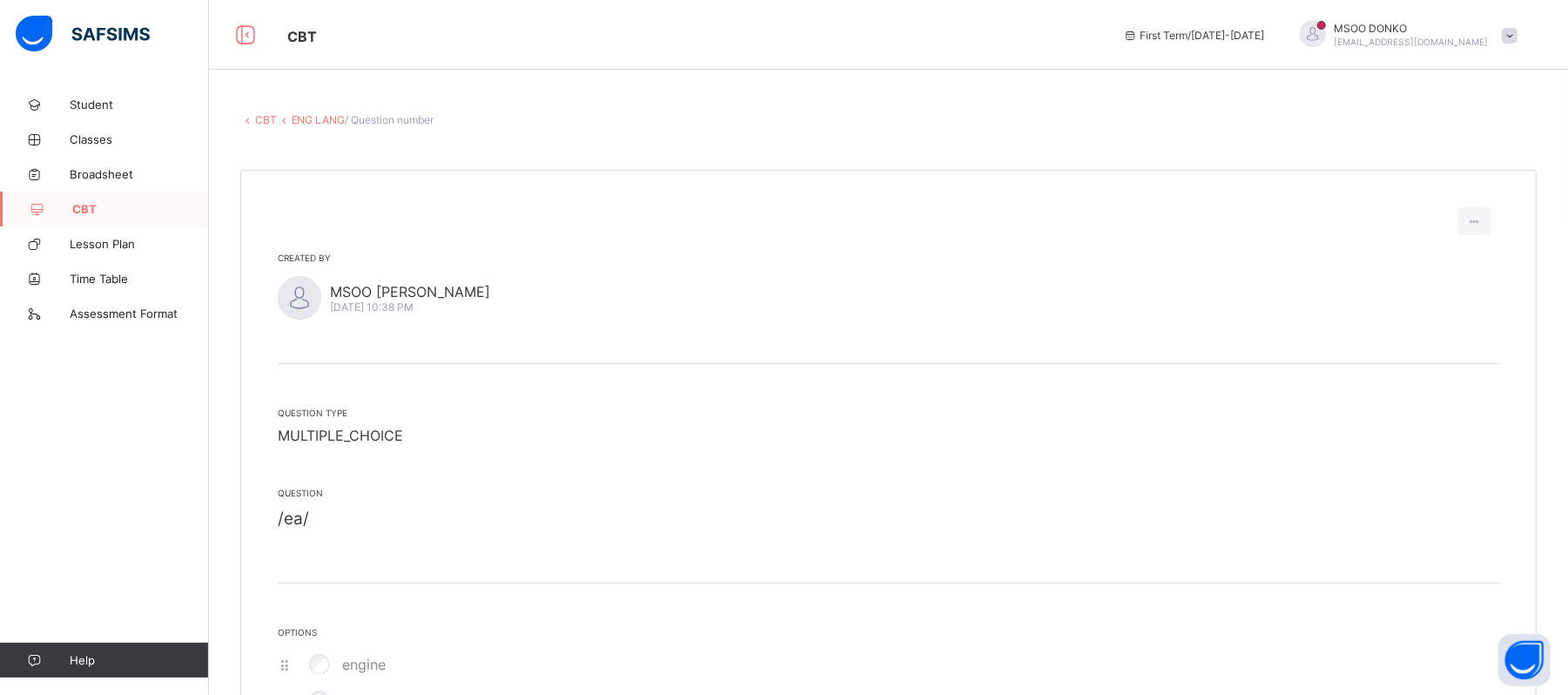
click at [321, 118] on link "ENG LANG" at bounding box center [319, 120] width 54 height 13
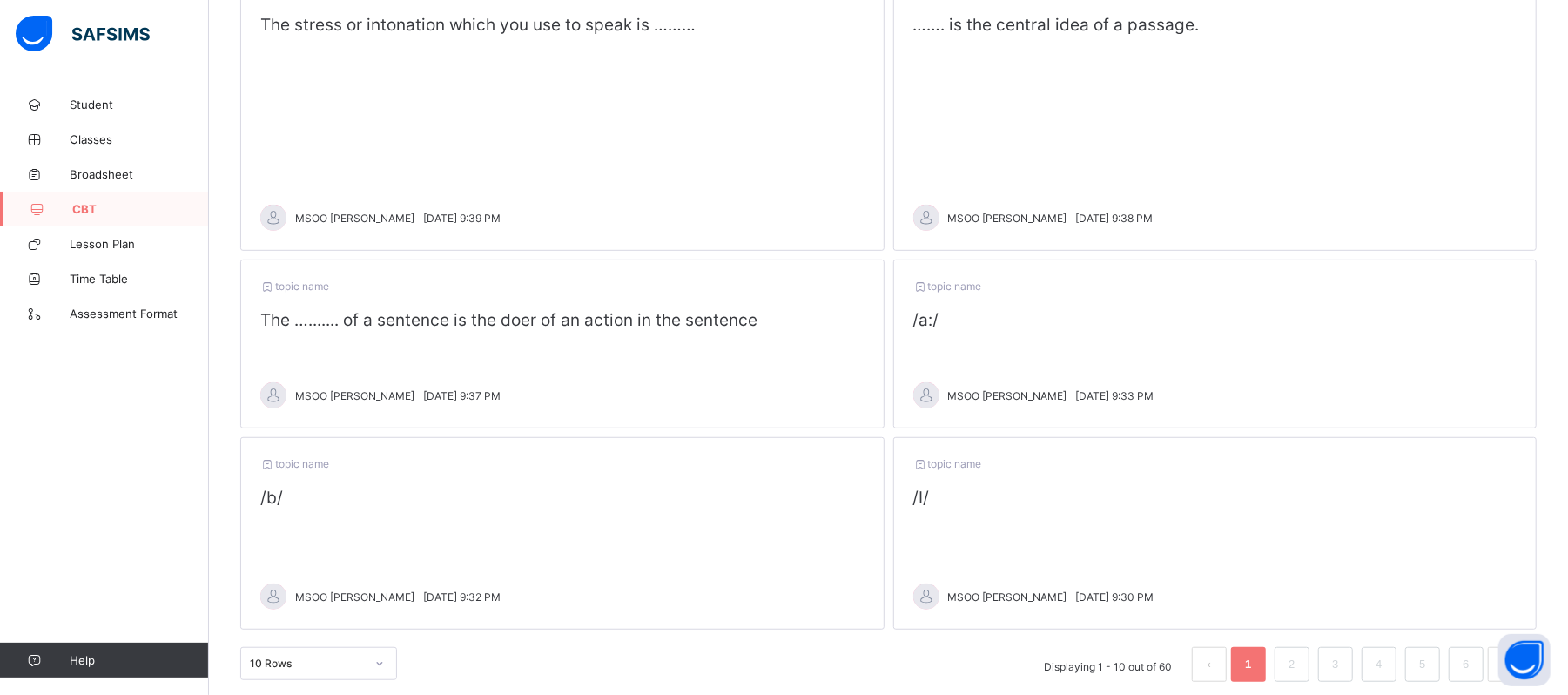
scroll to position [650, 0]
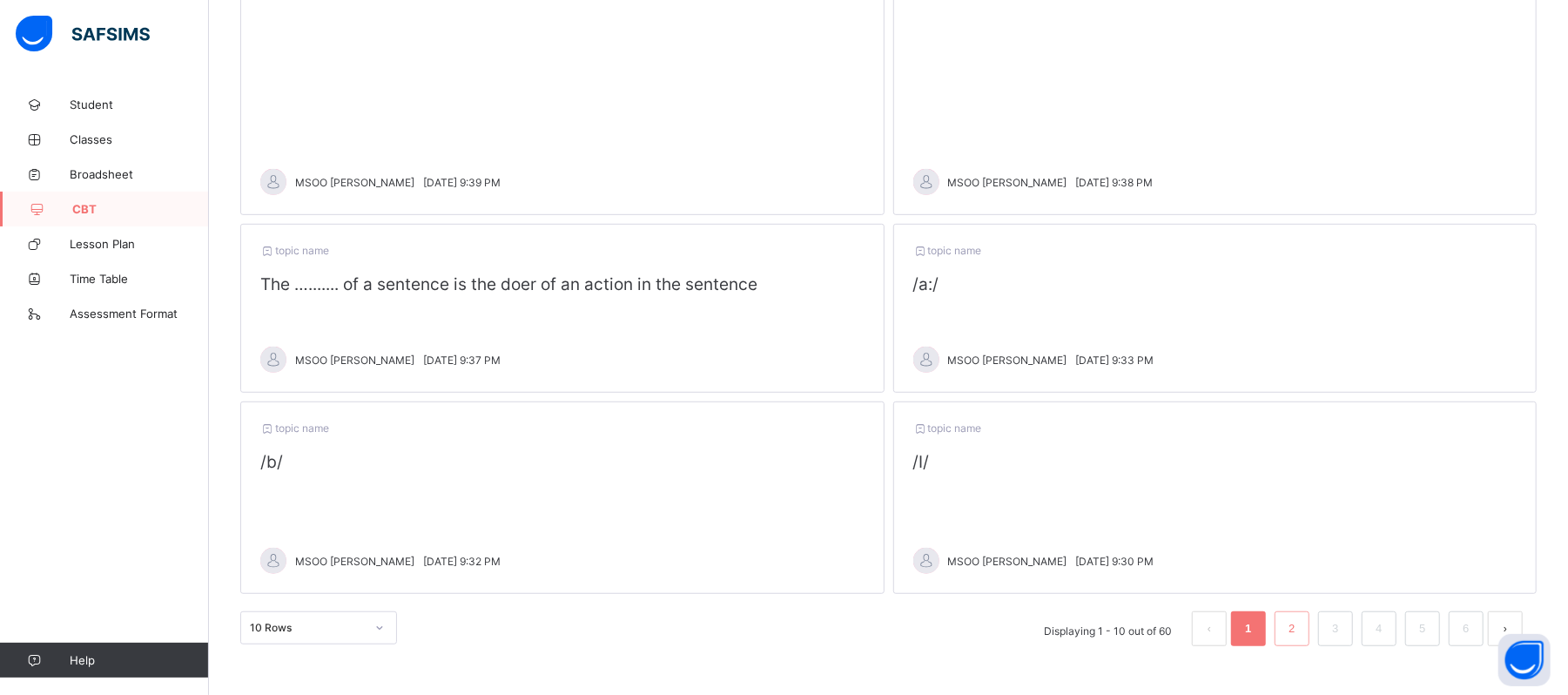
click at [1300, 626] on link "2" at bounding box center [1291, 629] width 16 height 23
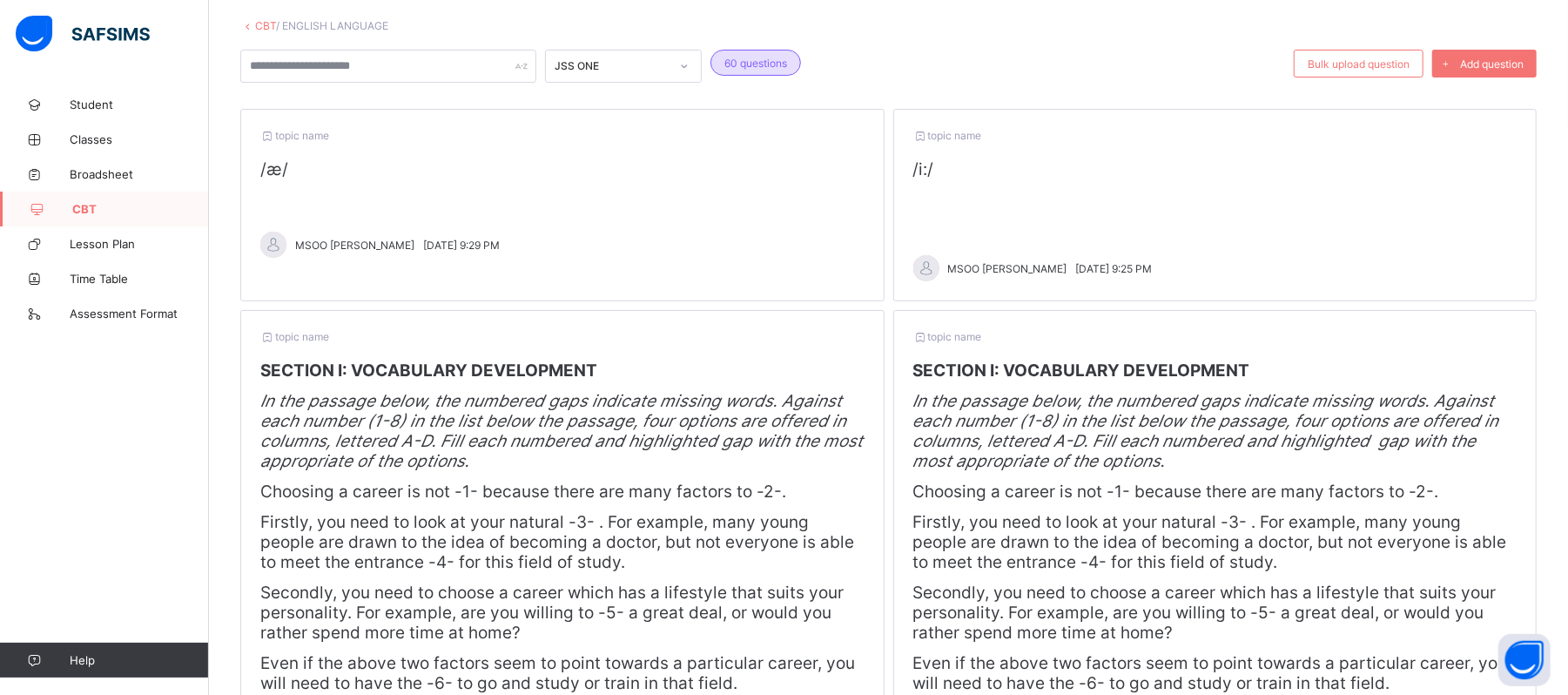
scroll to position [0, 0]
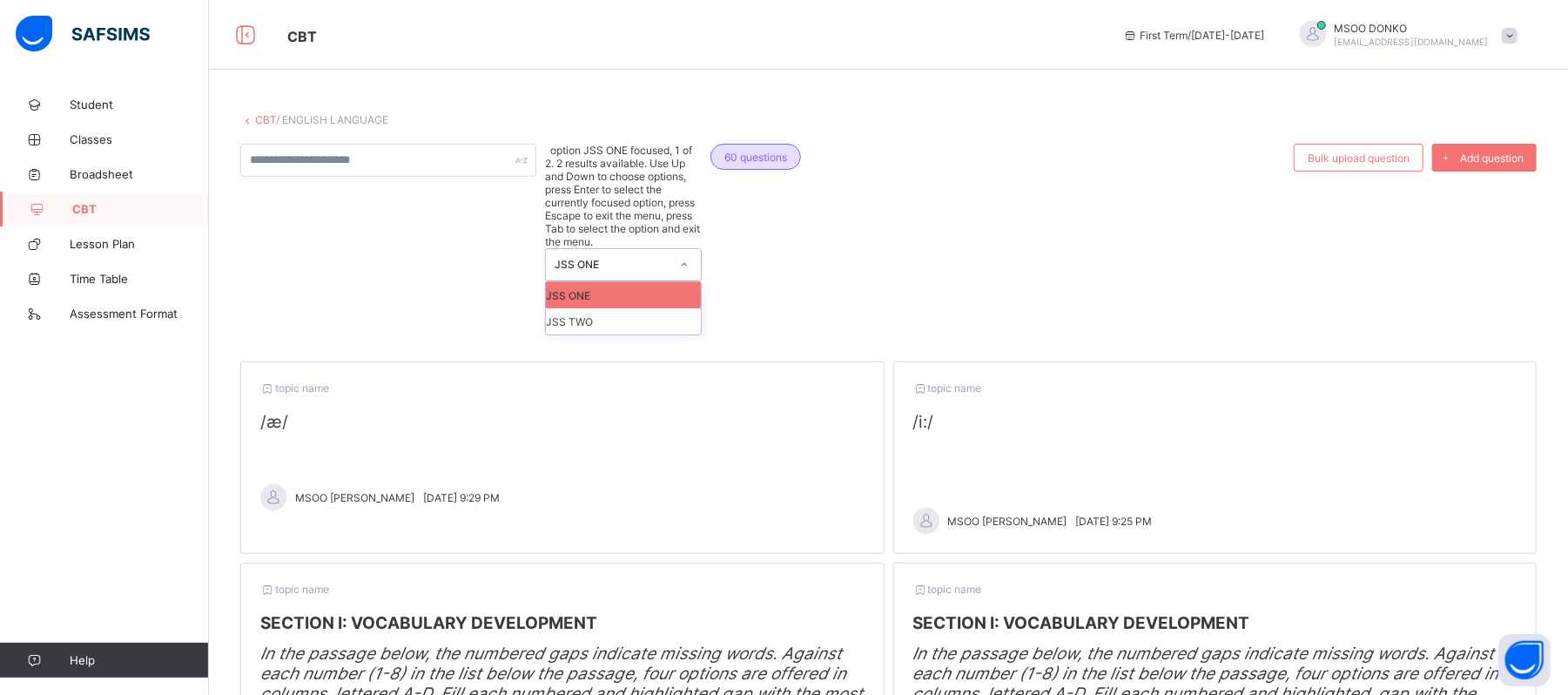
click at [688, 251] on div at bounding box center [684, 265] width 29 height 28
click at [594, 308] on div "JSS TWO" at bounding box center [623, 321] width 155 height 26
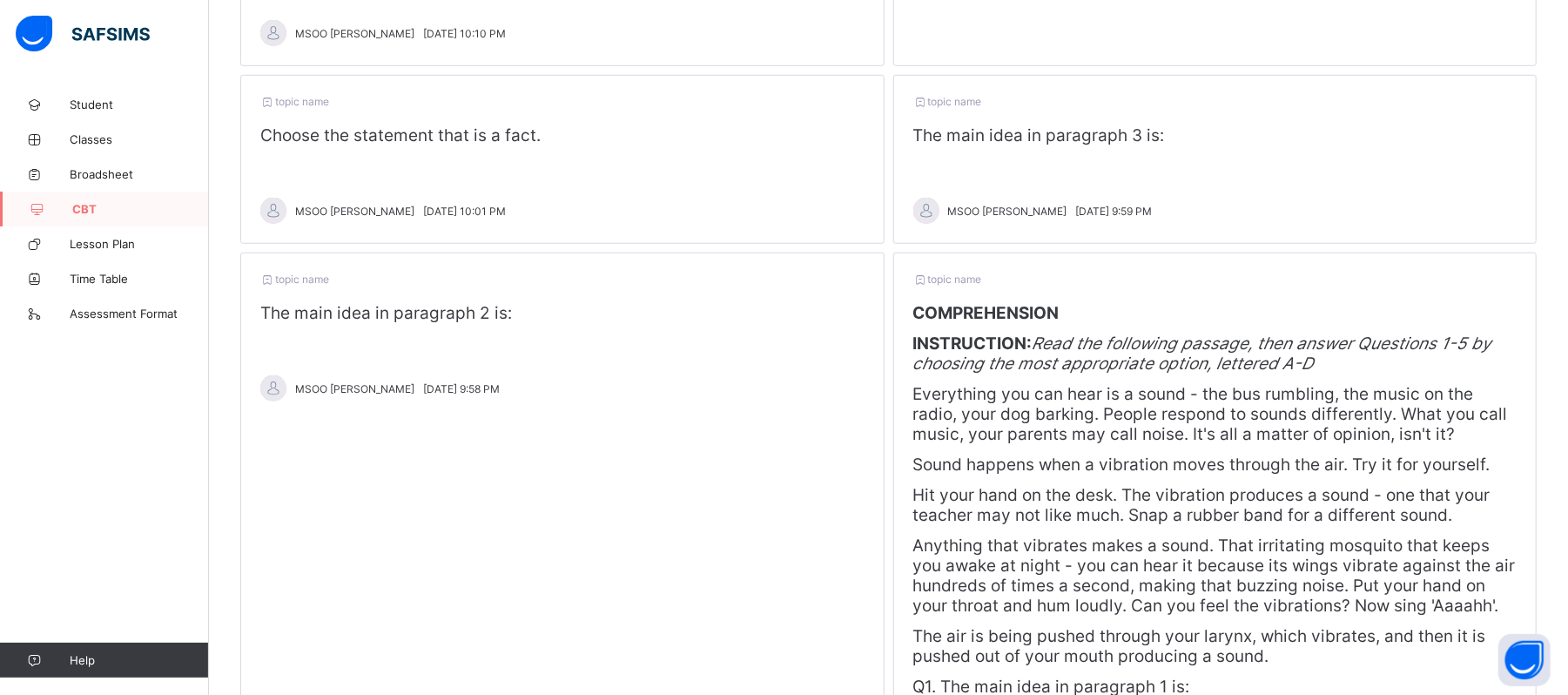
scroll to position [850, 0]
